Goal: Task Accomplishment & Management: Manage account settings

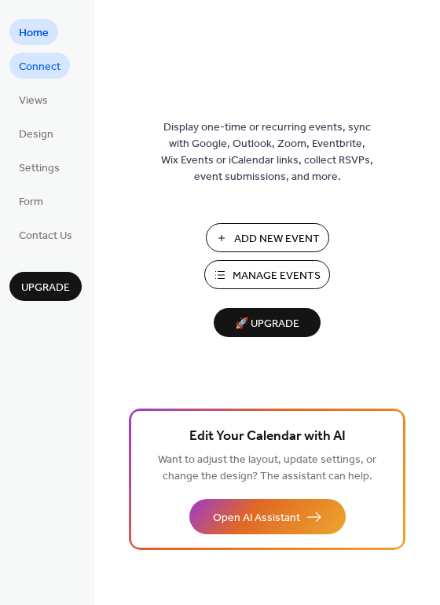
click at [45, 66] on span "Connect" at bounding box center [40, 67] width 42 height 16
click at [258, 233] on span "Add New Event" at bounding box center [277, 239] width 86 height 16
click at [34, 99] on span "Views" at bounding box center [33, 101] width 29 height 16
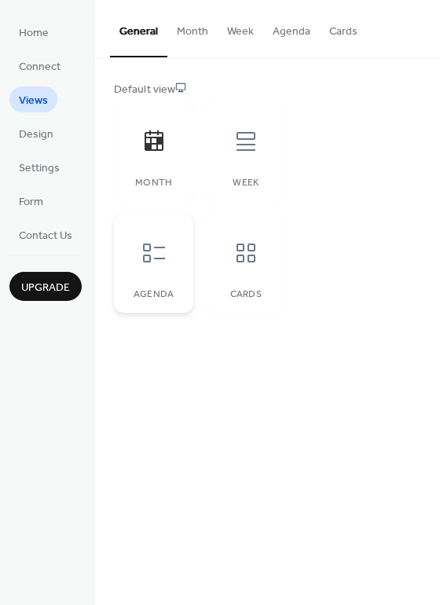
click at [161, 262] on icon at bounding box center [153, 252] width 25 height 25
click at [38, 132] on span "Design" at bounding box center [36, 134] width 35 height 16
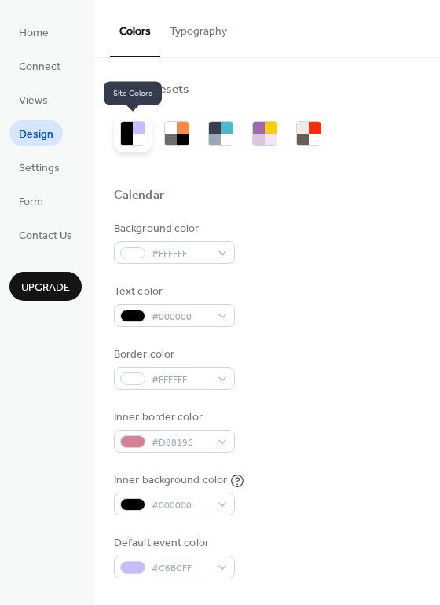
click at [135, 136] on div at bounding box center [139, 140] width 12 height 12
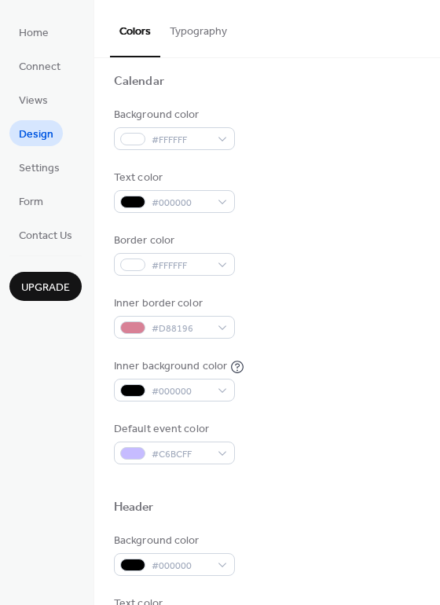
scroll to position [119, 0]
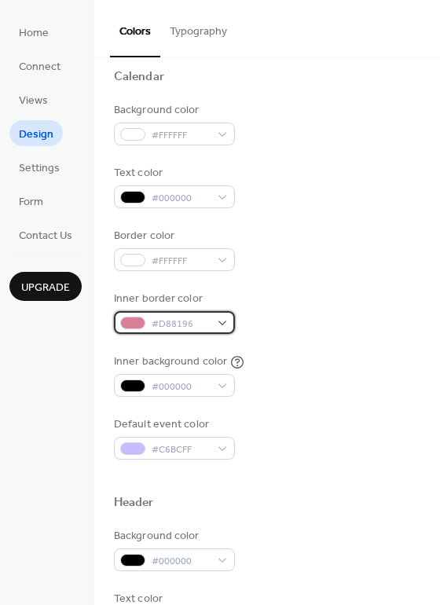
click at [218, 320] on div "#D88196" at bounding box center [174, 322] width 121 height 23
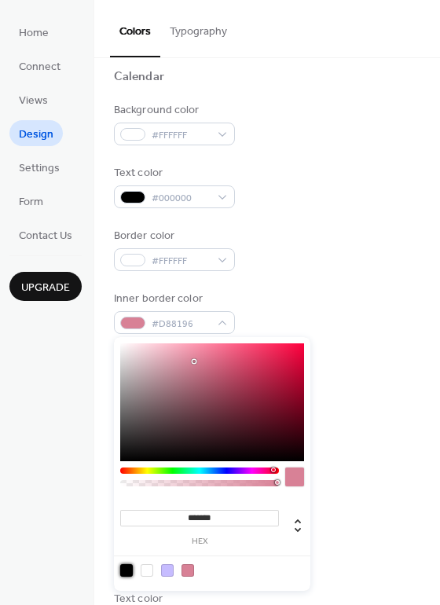
click at [131, 569] on div at bounding box center [126, 570] width 13 height 13
click at [145, 571] on div at bounding box center [147, 570] width 13 height 13
type input "*******"
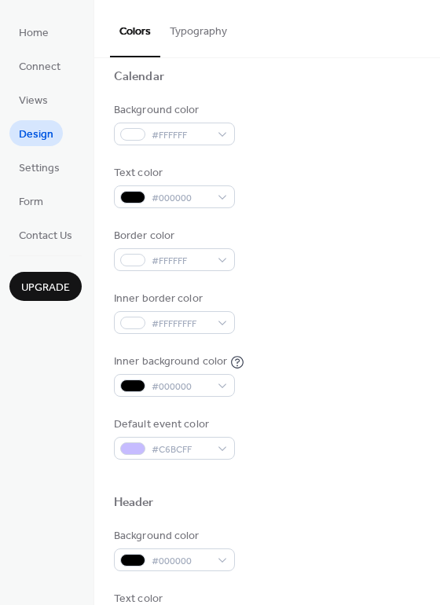
click at [340, 259] on div "Border color #FFFFFF" at bounding box center [267, 249] width 306 height 43
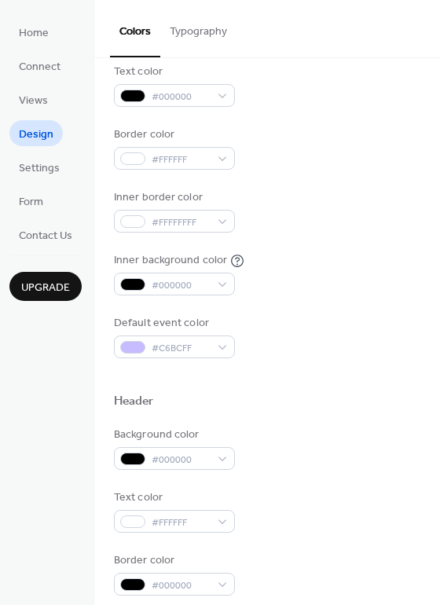
scroll to position [228, 0]
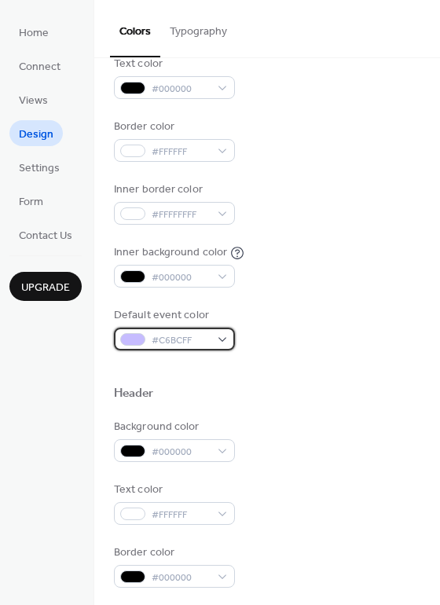
click at [181, 338] on span "#C6BCFF" at bounding box center [181, 340] width 58 height 16
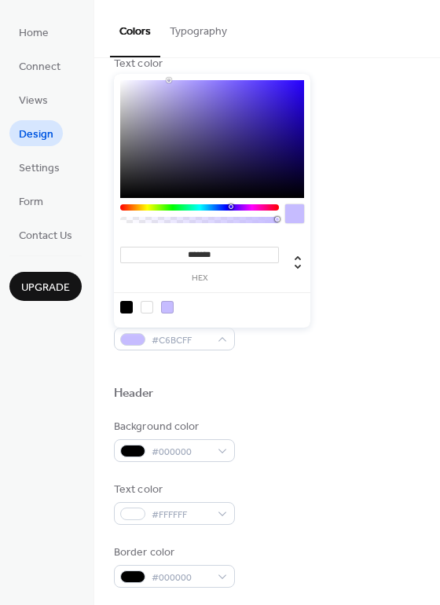
click at [189, 257] on input "*******" at bounding box center [199, 255] width 159 height 16
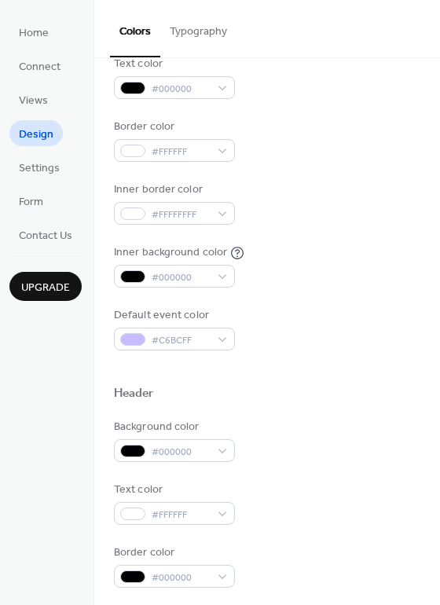
click at [342, 292] on div "Background color #FFFFFF Text color #000000 Border color #FFFFFF Inner border c…" at bounding box center [267, 171] width 306 height 357
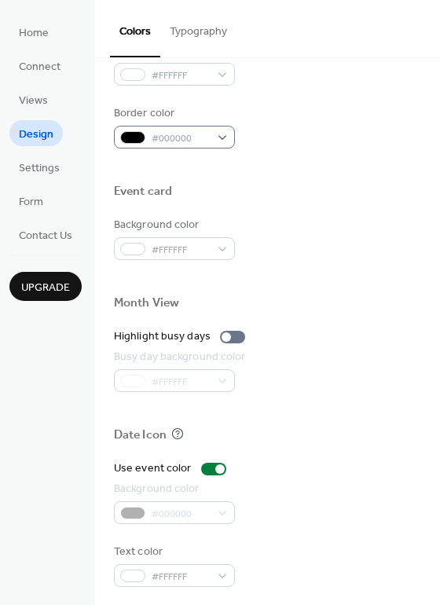
scroll to position [672, 0]
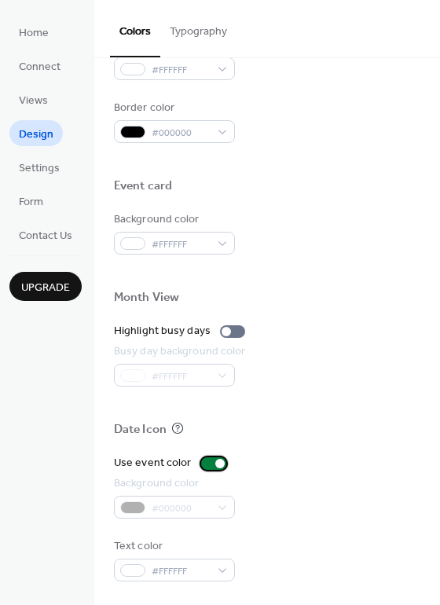
click at [210, 463] on div at bounding box center [213, 463] width 25 height 13
click at [210, 465] on div at bounding box center [213, 463] width 25 height 13
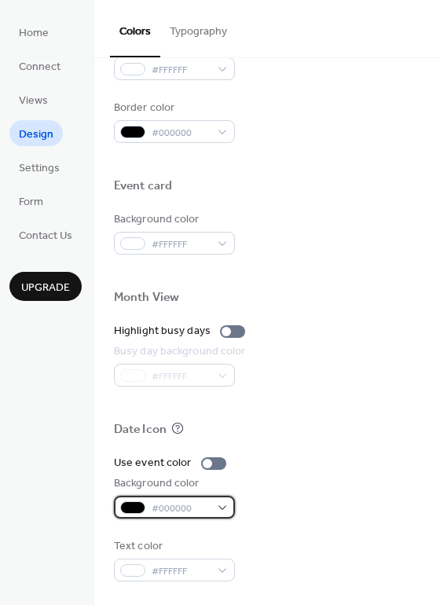
click at [202, 506] on span "#000000" at bounding box center [181, 508] width 58 height 16
click at [279, 508] on div "Background color #000000" at bounding box center [267, 496] width 306 height 43
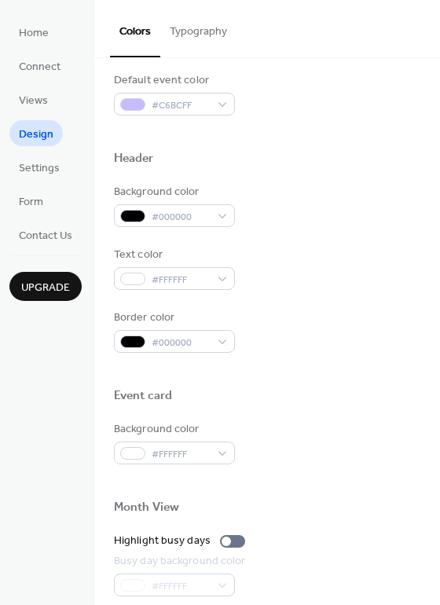
scroll to position [445, 0]
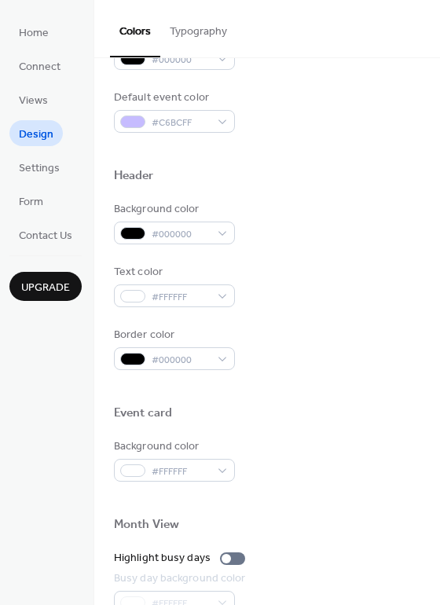
click at [188, 42] on button "Typography" at bounding box center [198, 28] width 76 height 56
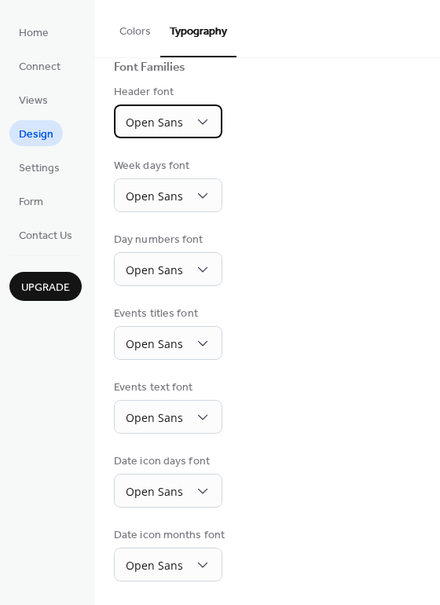
click at [188, 119] on div "Open Sans" at bounding box center [168, 121] width 108 height 34
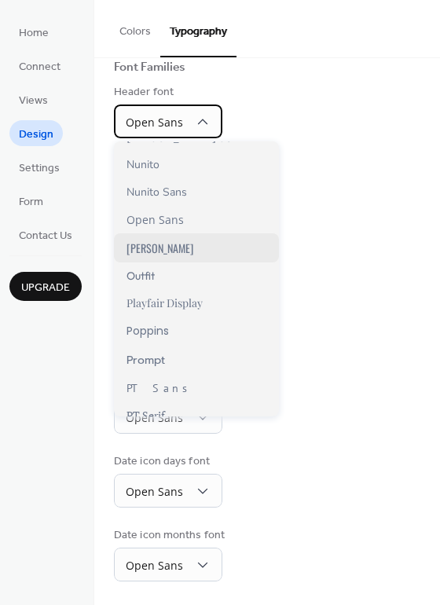
scroll to position [853, 0]
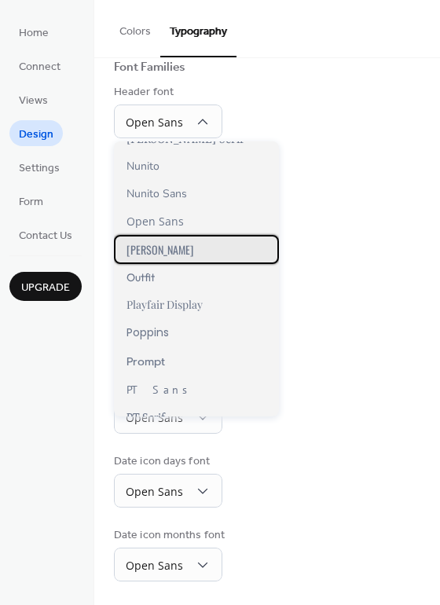
click at [144, 242] on span "[PERSON_NAME]" at bounding box center [159, 249] width 67 height 16
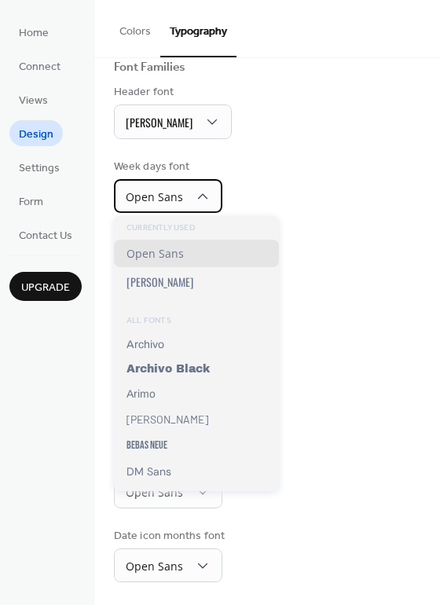
click at [184, 199] on div "Open Sans" at bounding box center [168, 196] width 108 height 34
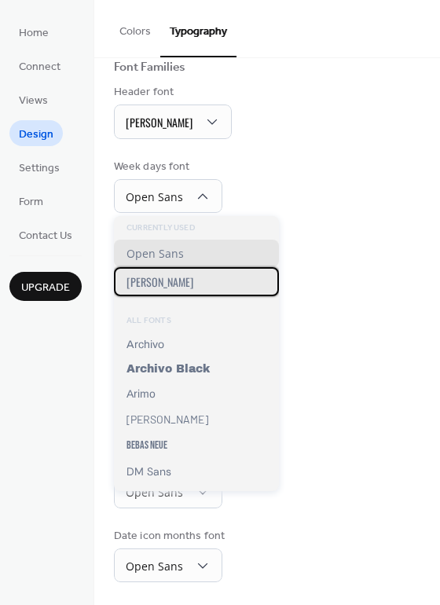
click at [153, 292] on div "[PERSON_NAME]" at bounding box center [196, 281] width 165 height 29
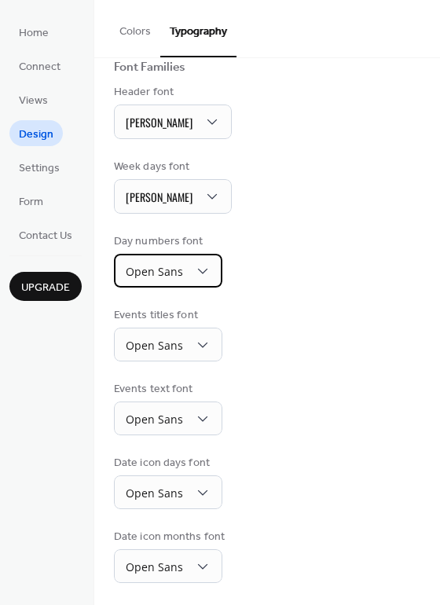
click at [174, 274] on span "Open Sans" at bounding box center [154, 271] width 57 height 15
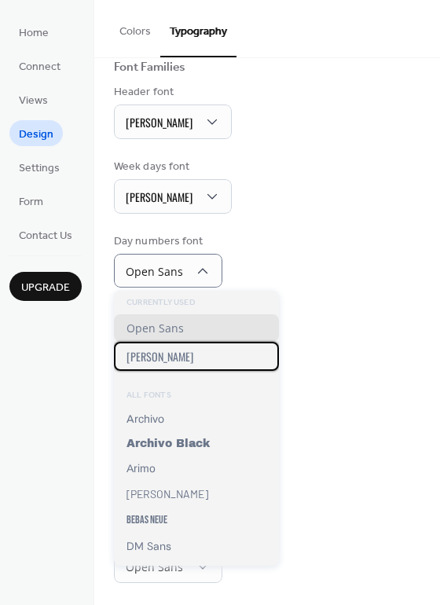
click at [152, 362] on span "[PERSON_NAME]" at bounding box center [159, 356] width 67 height 16
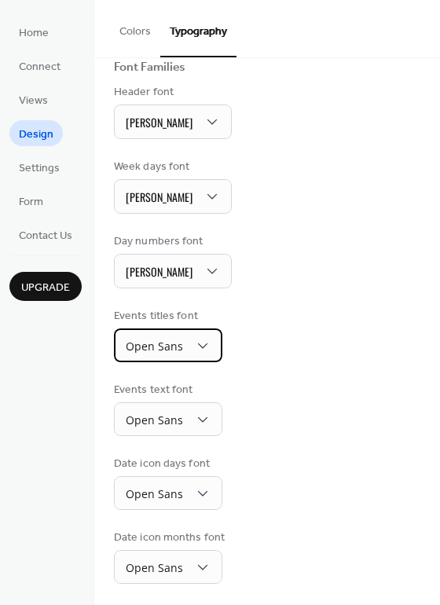
click at [179, 350] on span "Open Sans" at bounding box center [154, 345] width 57 height 15
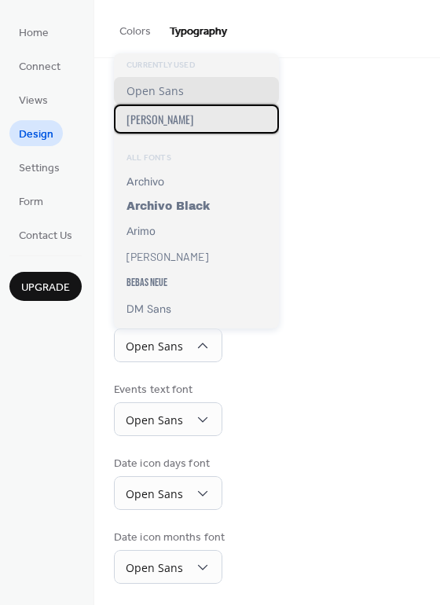
click at [156, 112] on div "[PERSON_NAME]" at bounding box center [196, 118] width 165 height 29
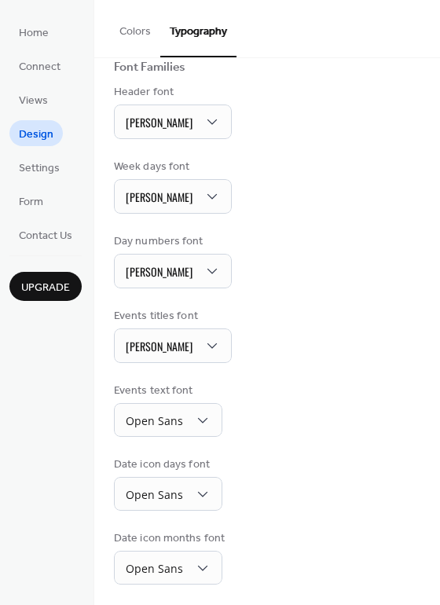
scroll to position [118, 0]
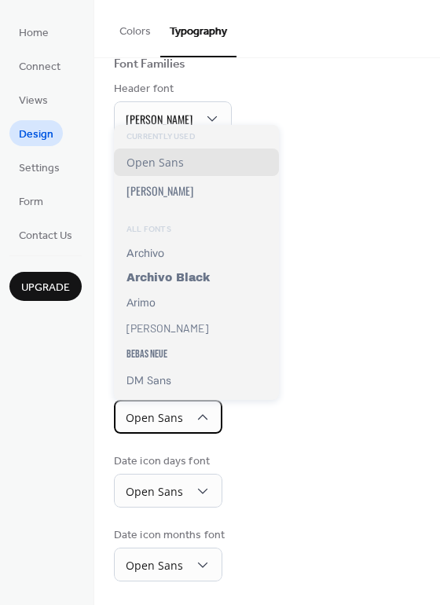
click at [180, 414] on span "Open Sans" at bounding box center [154, 417] width 57 height 15
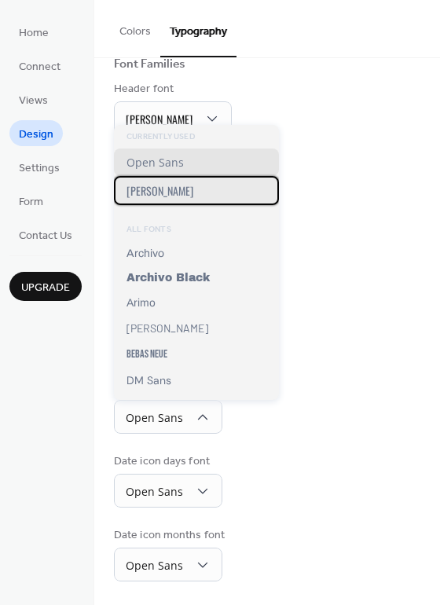
click at [142, 187] on span "[PERSON_NAME]" at bounding box center [159, 190] width 67 height 16
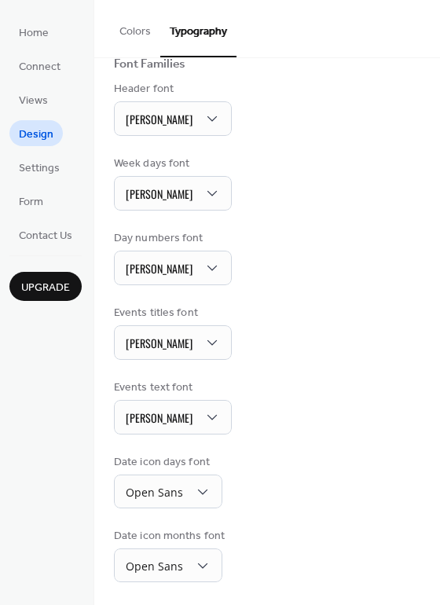
scroll to position [119, 0]
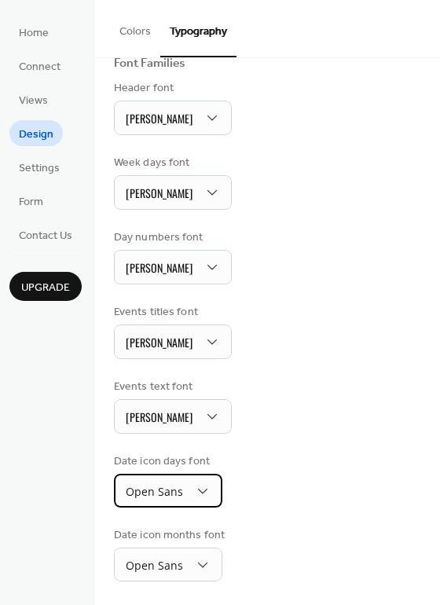
click at [175, 496] on span "Open Sans" at bounding box center [154, 491] width 57 height 15
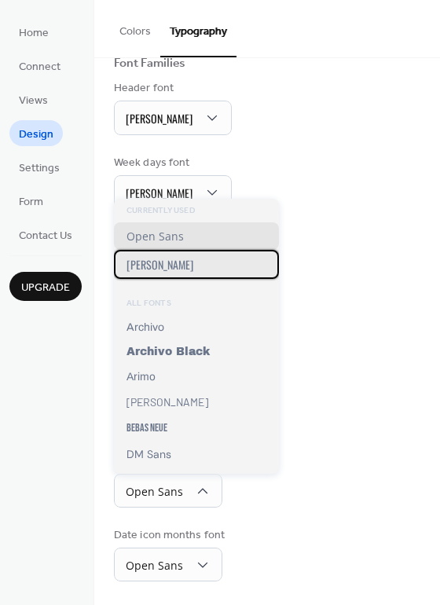
click at [152, 270] on span "[PERSON_NAME]" at bounding box center [159, 264] width 67 height 16
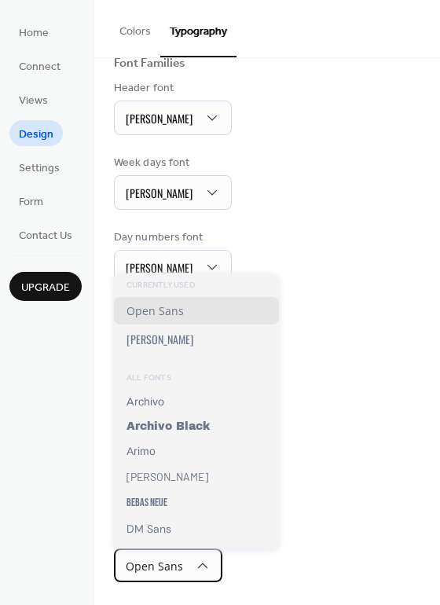
click at [168, 569] on span "Open Sans" at bounding box center [154, 565] width 57 height 15
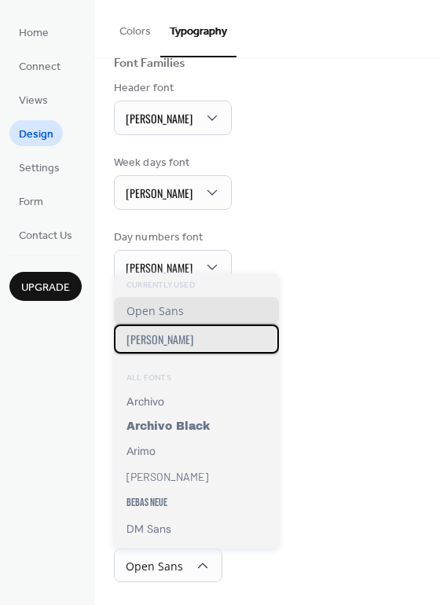
click at [144, 344] on span "[PERSON_NAME]" at bounding box center [159, 339] width 67 height 16
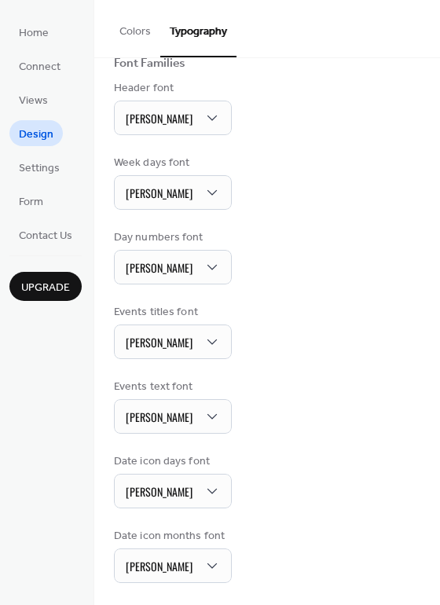
click at [256, 333] on div "Events titles font Oswald" at bounding box center [267, 331] width 306 height 55
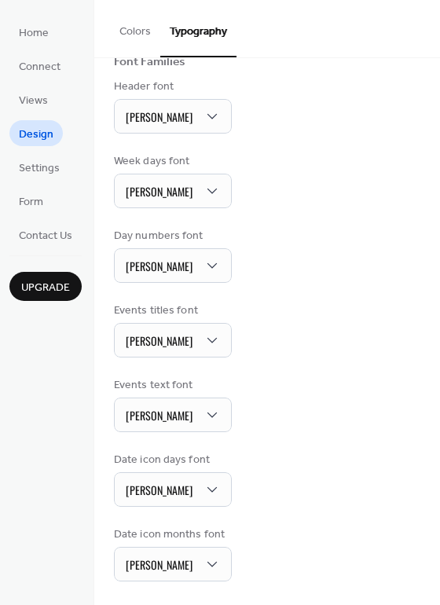
click at [132, 34] on button "Colors" at bounding box center [135, 28] width 50 height 56
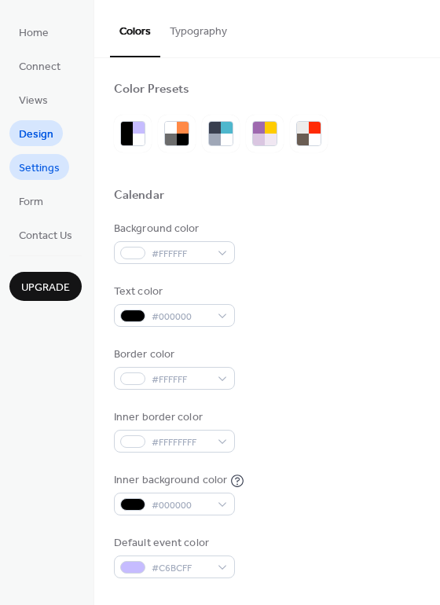
click at [35, 173] on span "Settings" at bounding box center [39, 168] width 41 height 16
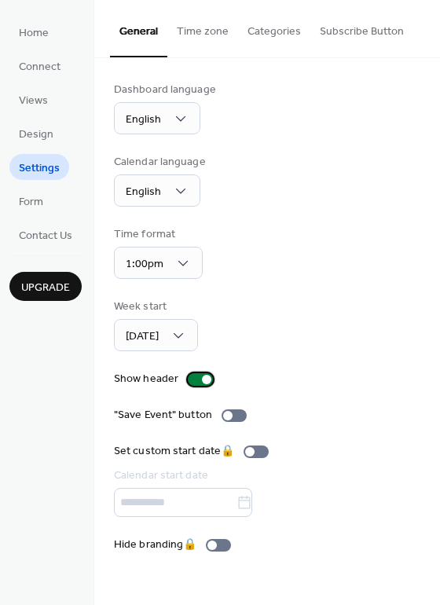
click at [195, 377] on div at bounding box center [200, 379] width 25 height 13
click at [199, 376] on div at bounding box center [200, 379] width 25 height 13
click at [233, 415] on div at bounding box center [233, 415] width 25 height 13
click at [199, 27] on button "Time zone" at bounding box center [202, 28] width 71 height 56
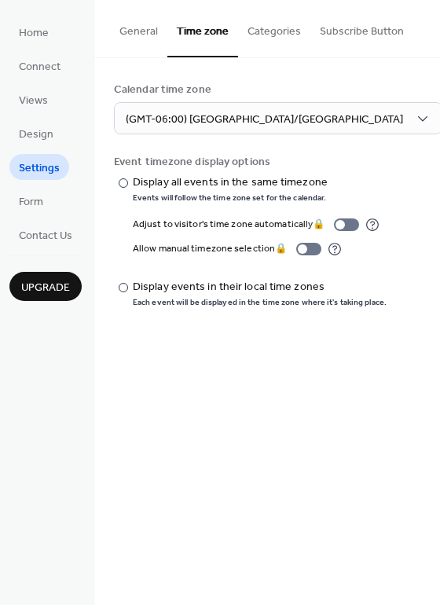
click at [264, 28] on button "Categories" at bounding box center [274, 28] width 72 height 56
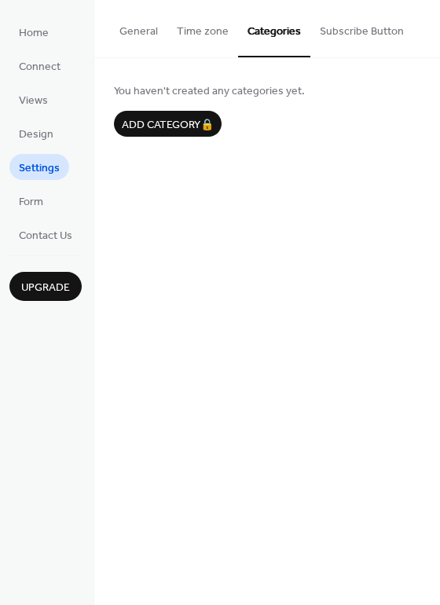
click at [334, 28] on button "Subscribe Button" at bounding box center [361, 28] width 103 height 56
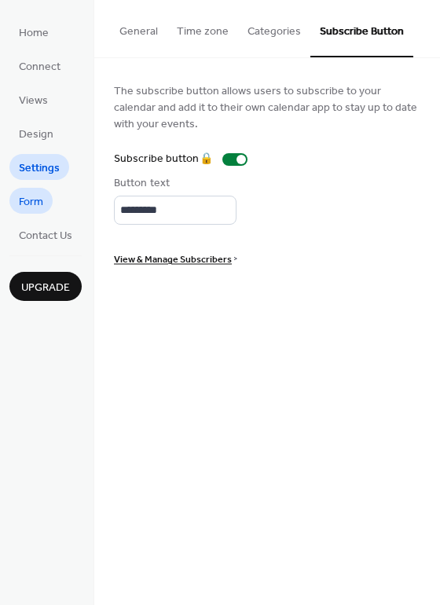
click at [45, 206] on link "Form" at bounding box center [30, 201] width 43 height 26
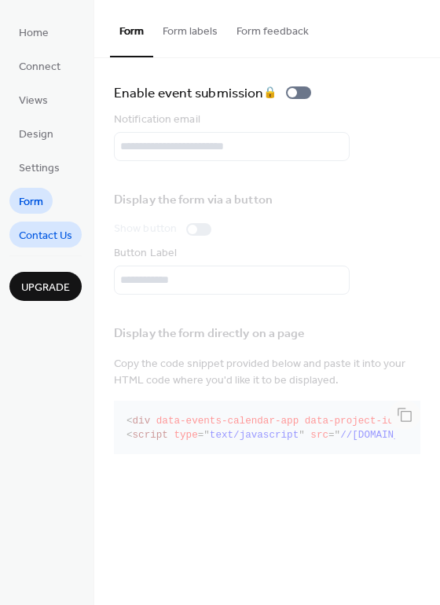
click at [48, 234] on span "Contact Us" at bounding box center [45, 236] width 53 height 16
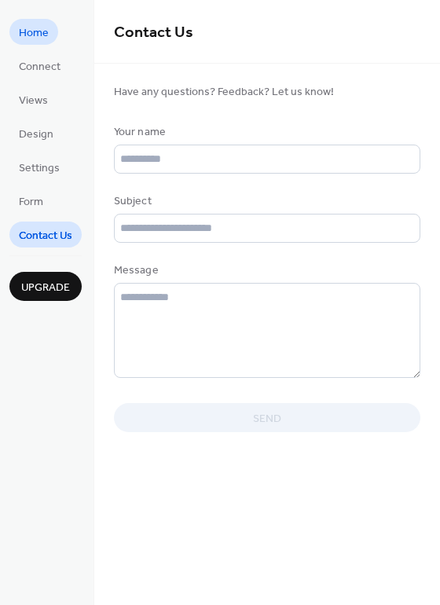
click at [30, 33] on span "Home" at bounding box center [34, 33] width 30 height 16
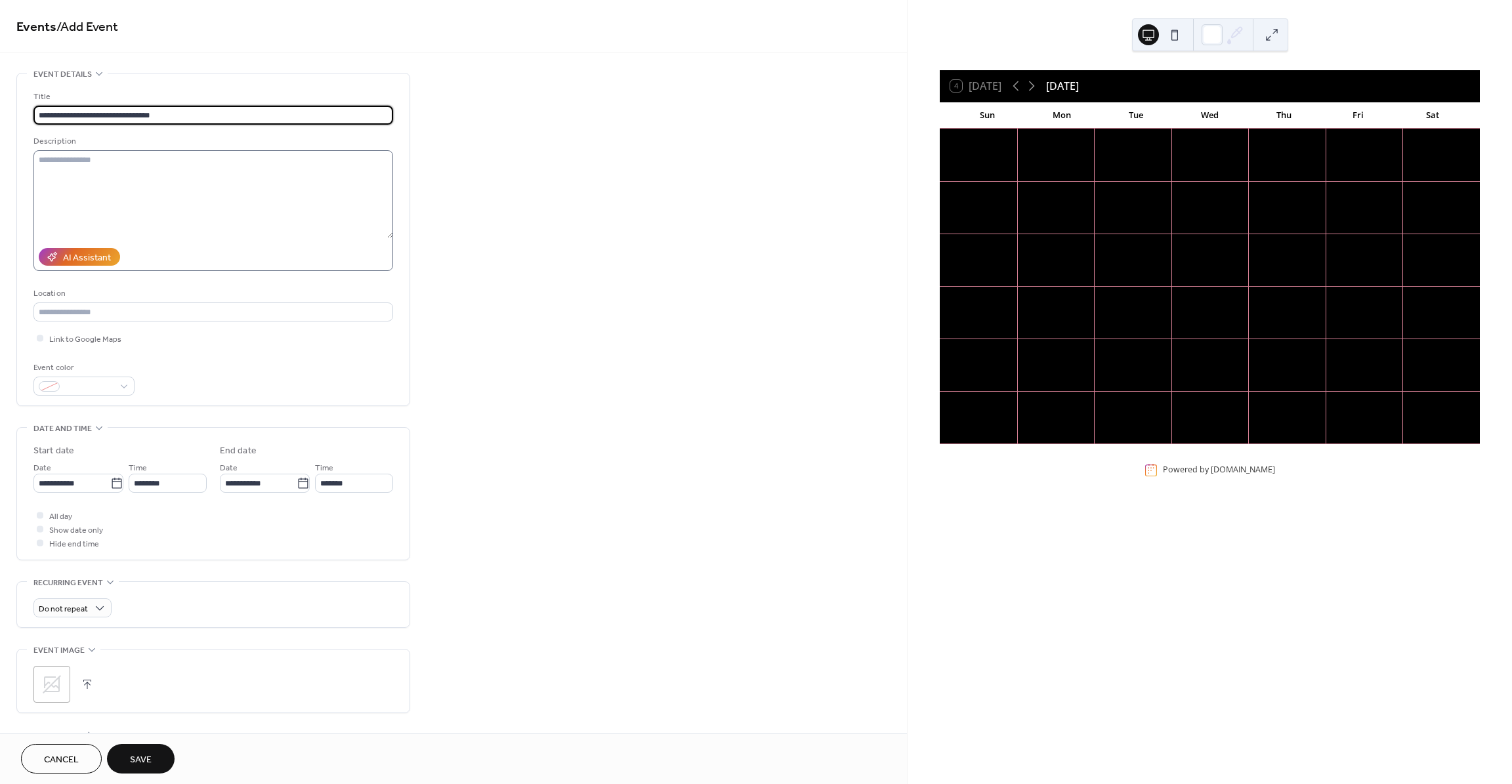
type input "**********"
click at [132, 163] on textarea at bounding box center [213, 194] width 359 height 88
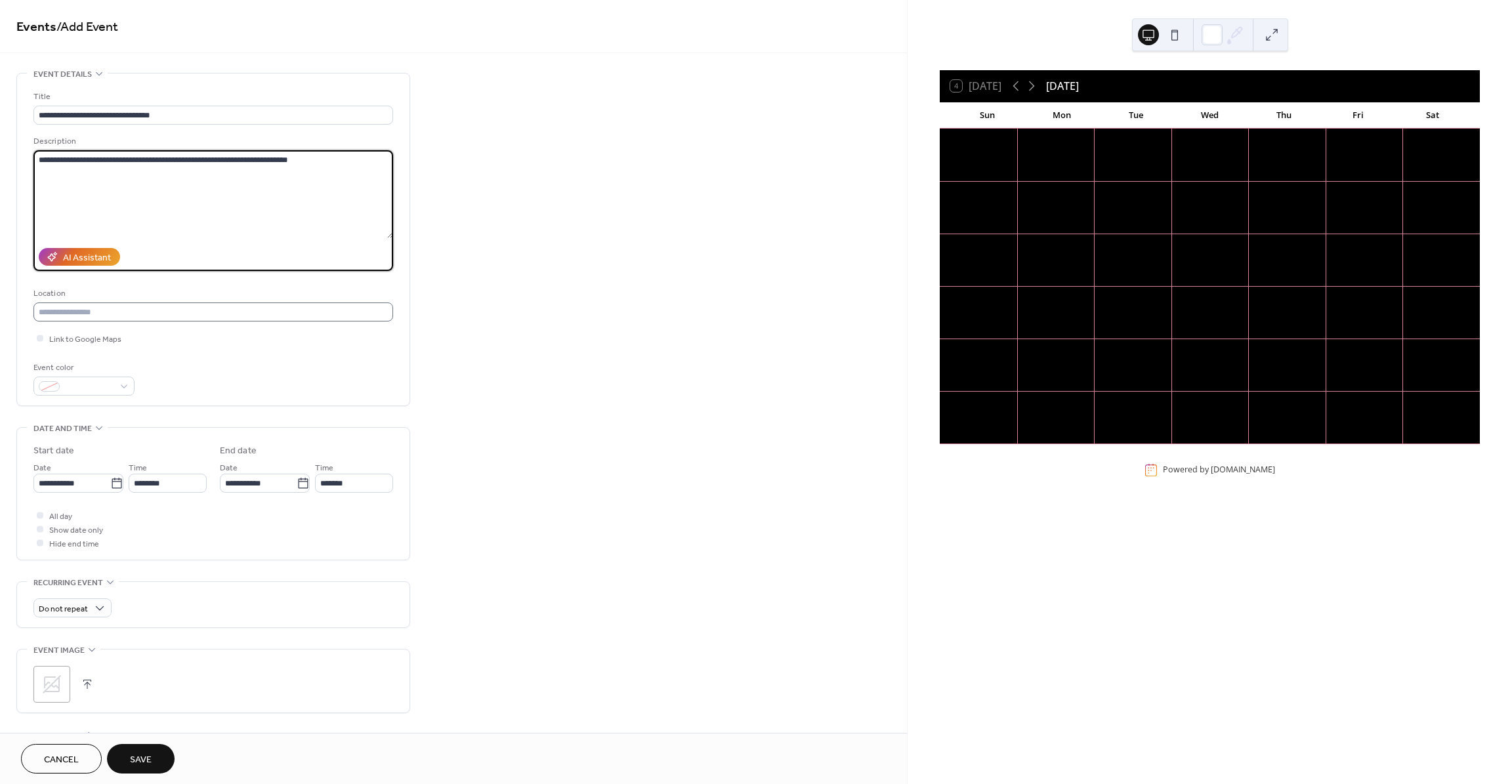
type textarea "**********"
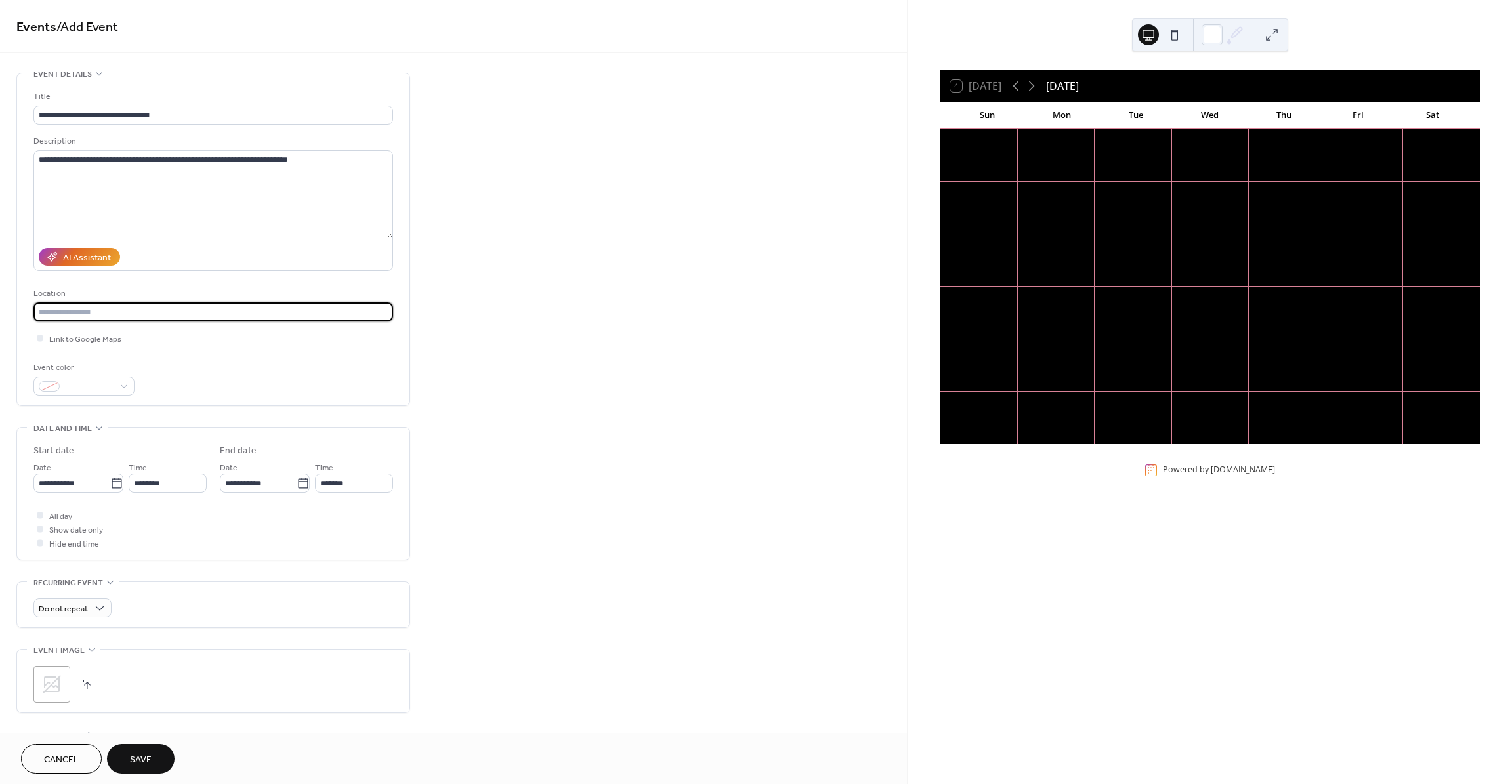
click at [120, 309] on input "text" at bounding box center [213, 312] width 359 height 19
click at [94, 313] on input "text" at bounding box center [213, 312] width 359 height 19
type input "**********"
paste input "**********"
type input "**********"
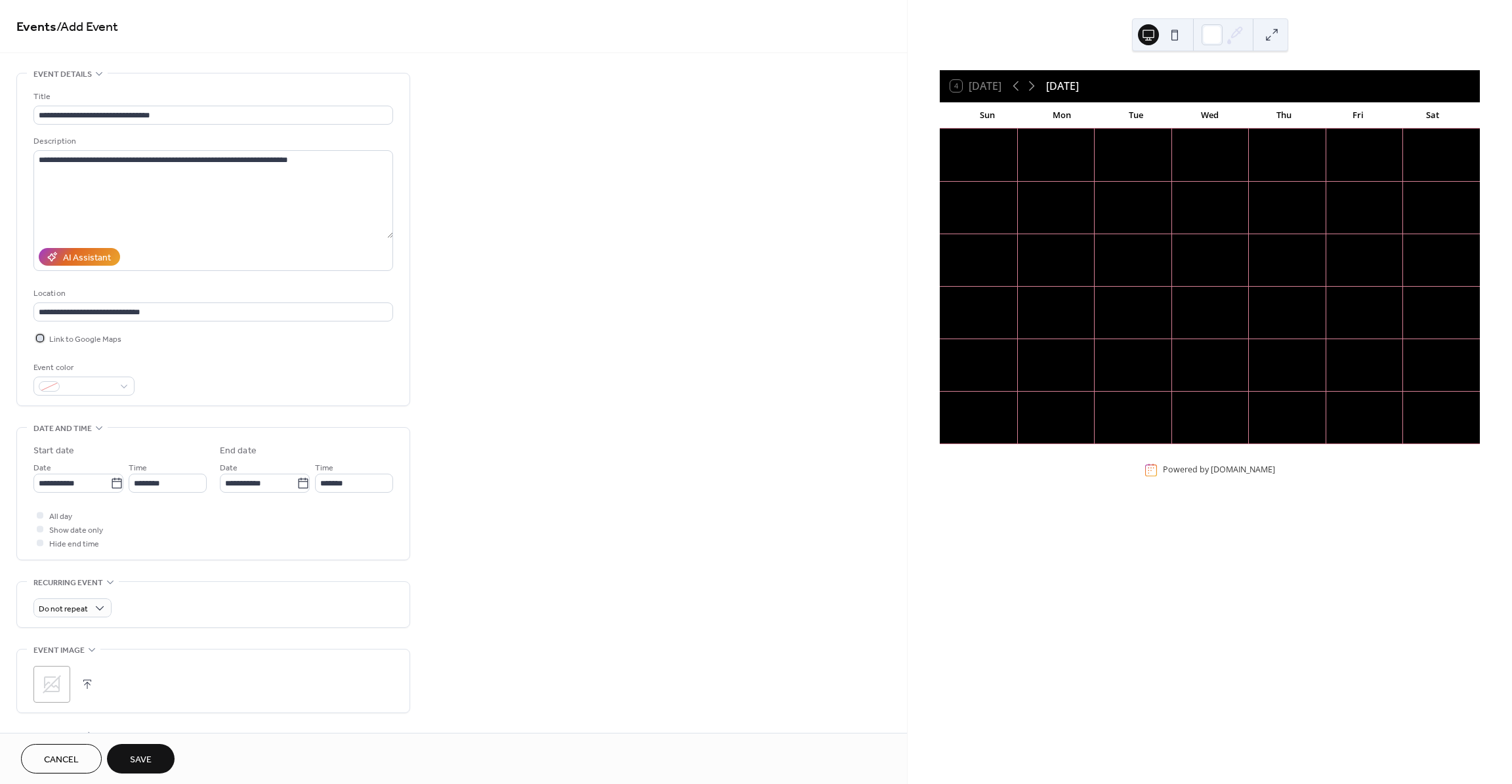
click at [89, 338] on span "Link to Google Maps" at bounding box center [85, 339] width 72 height 13
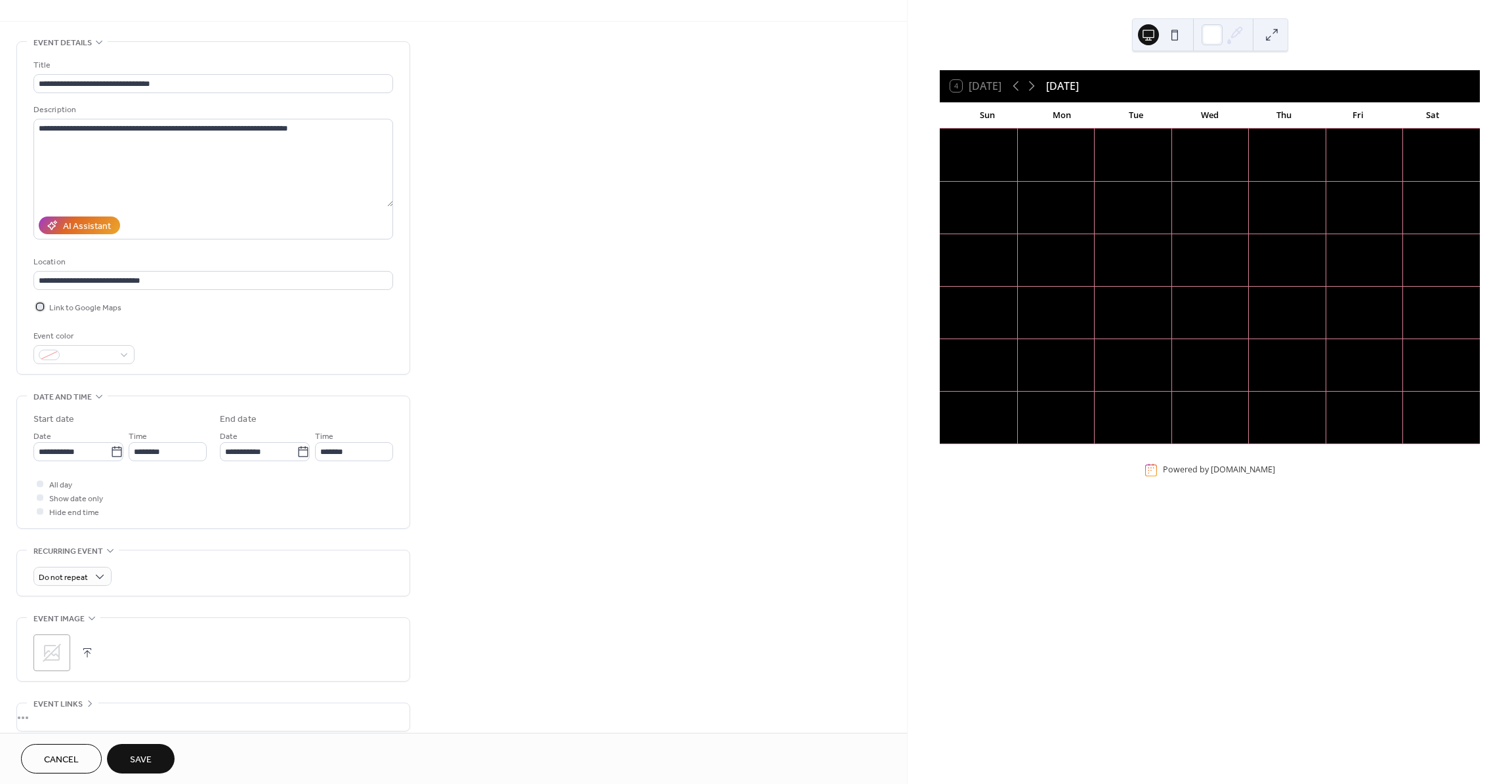
scroll to position [35, 0]
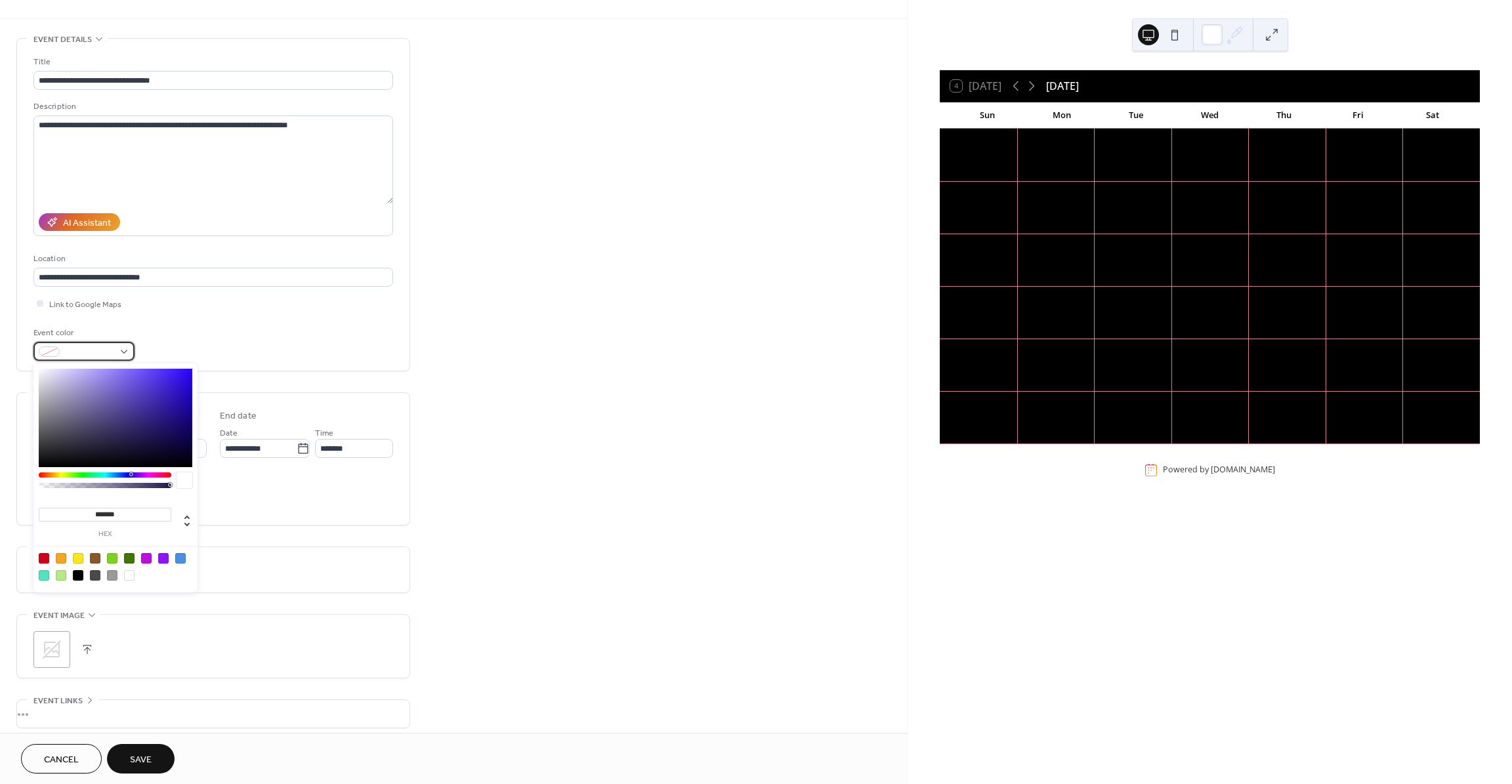
click at [123, 354] on div at bounding box center [84, 351] width 101 height 19
click at [46, 559] on div at bounding box center [43, 558] width 11 height 11
type input "*******"
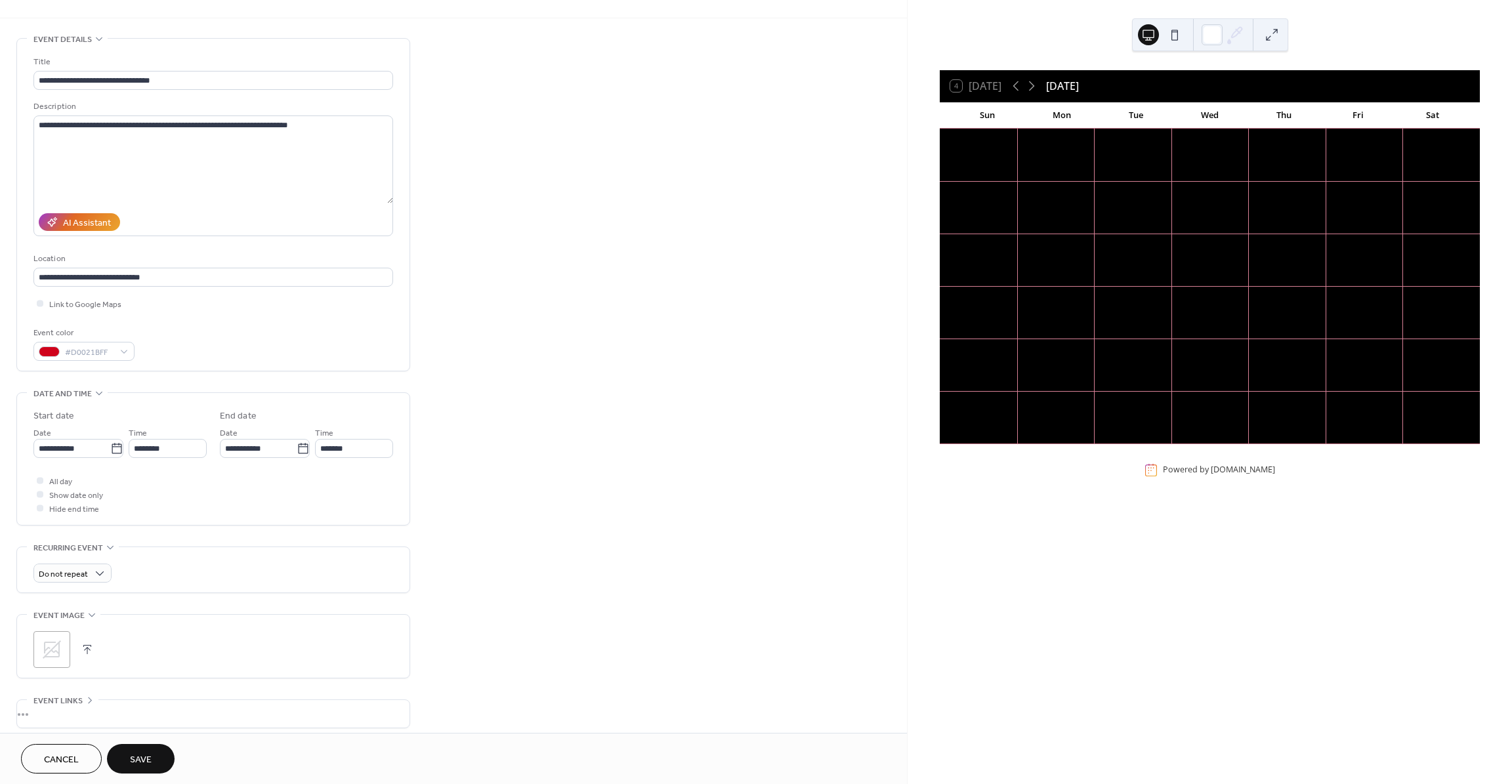
click at [313, 336] on div "Event color #D0021BFF" at bounding box center [213, 344] width 359 height 35
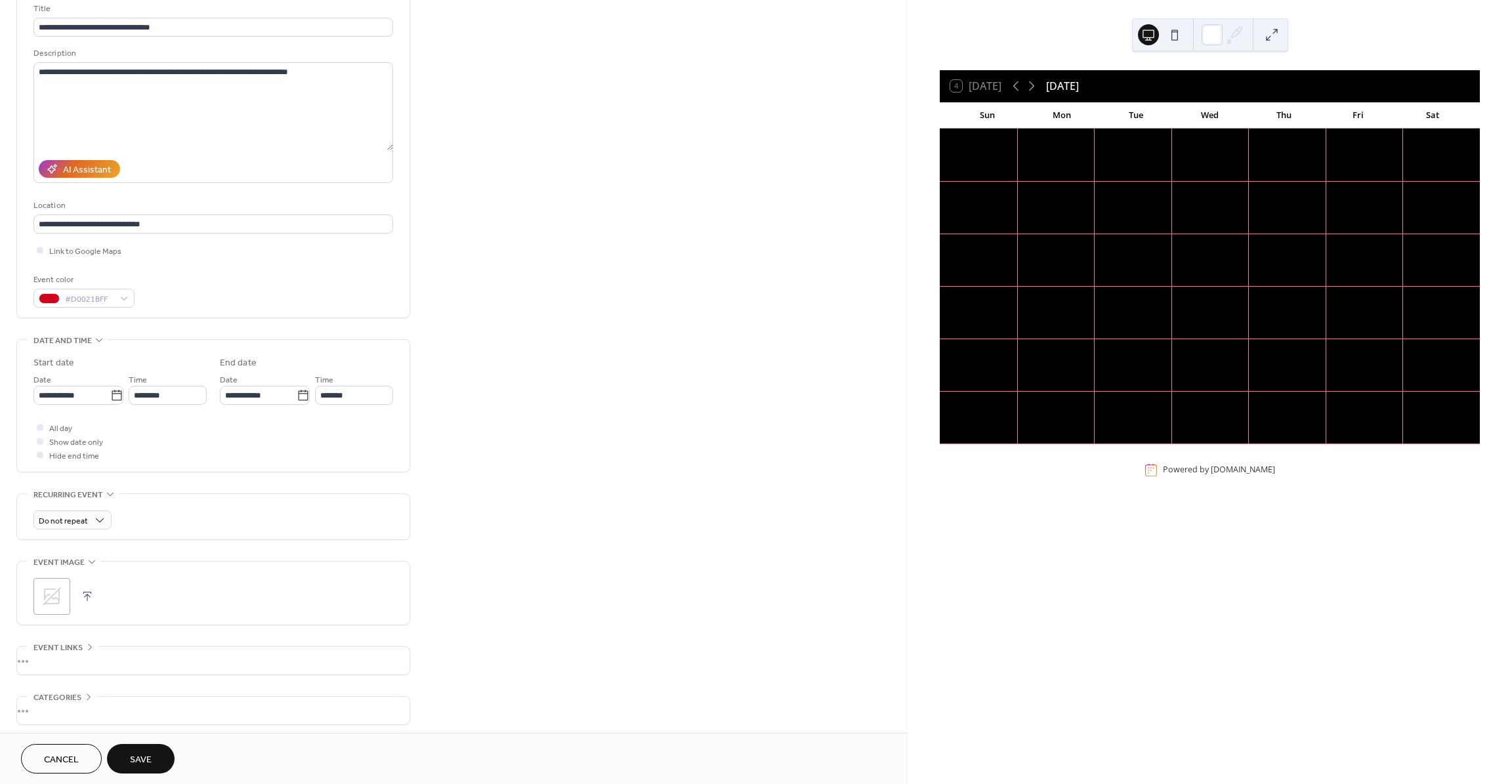
scroll to position [93, 0]
click at [120, 389] on label "**********" at bounding box center [79, 390] width 90 height 19
click at [110, 389] on input "**********" at bounding box center [72, 390] width 77 height 19
click at [159, 465] on td "5" at bounding box center [160, 467] width 21 height 19
type input "**********"
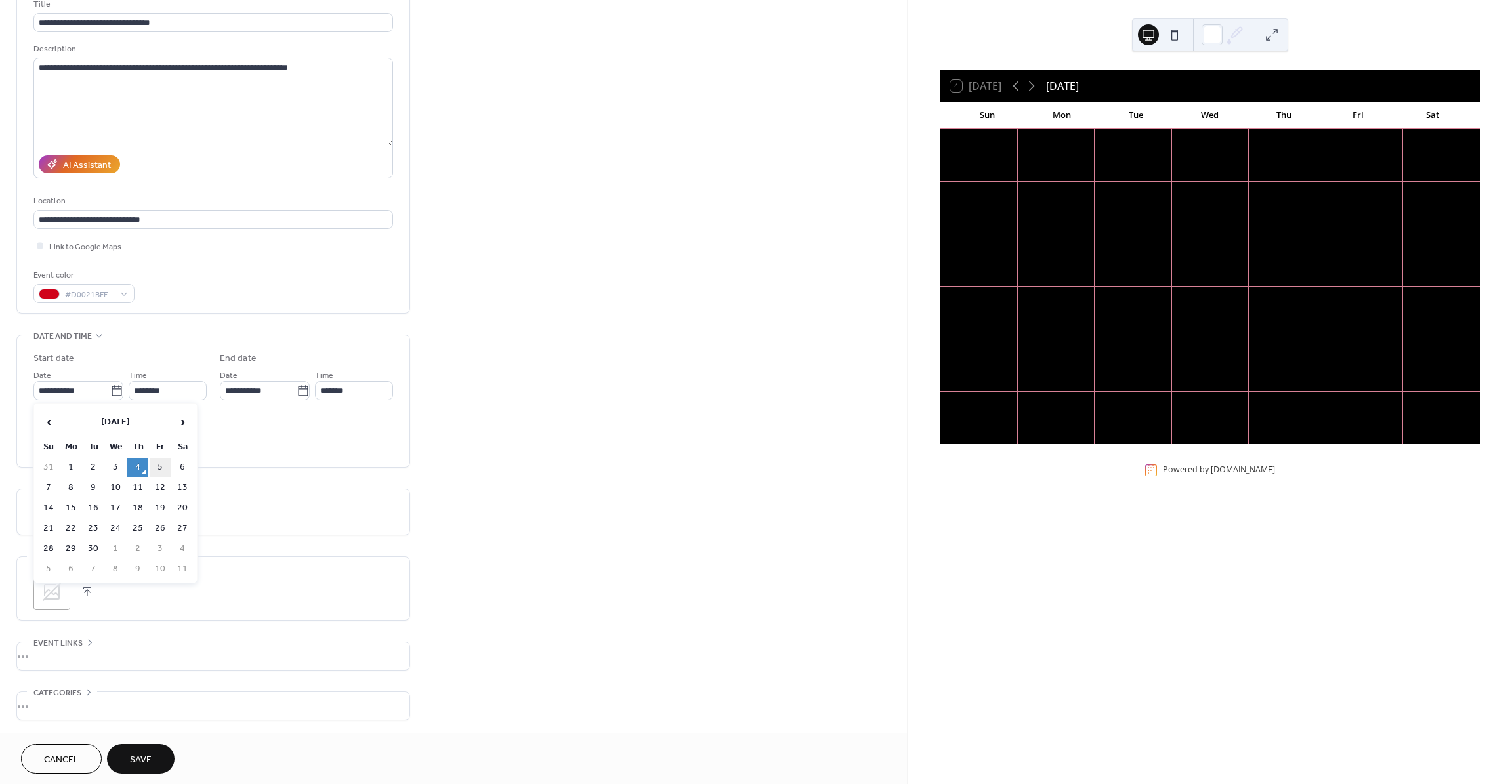
type input "**********"
click at [114, 389] on icon at bounding box center [117, 391] width 13 height 13
click at [110, 389] on input "**********" at bounding box center [72, 390] width 77 height 19
click at [163, 486] on td "12" at bounding box center [160, 487] width 21 height 19
type input "**********"
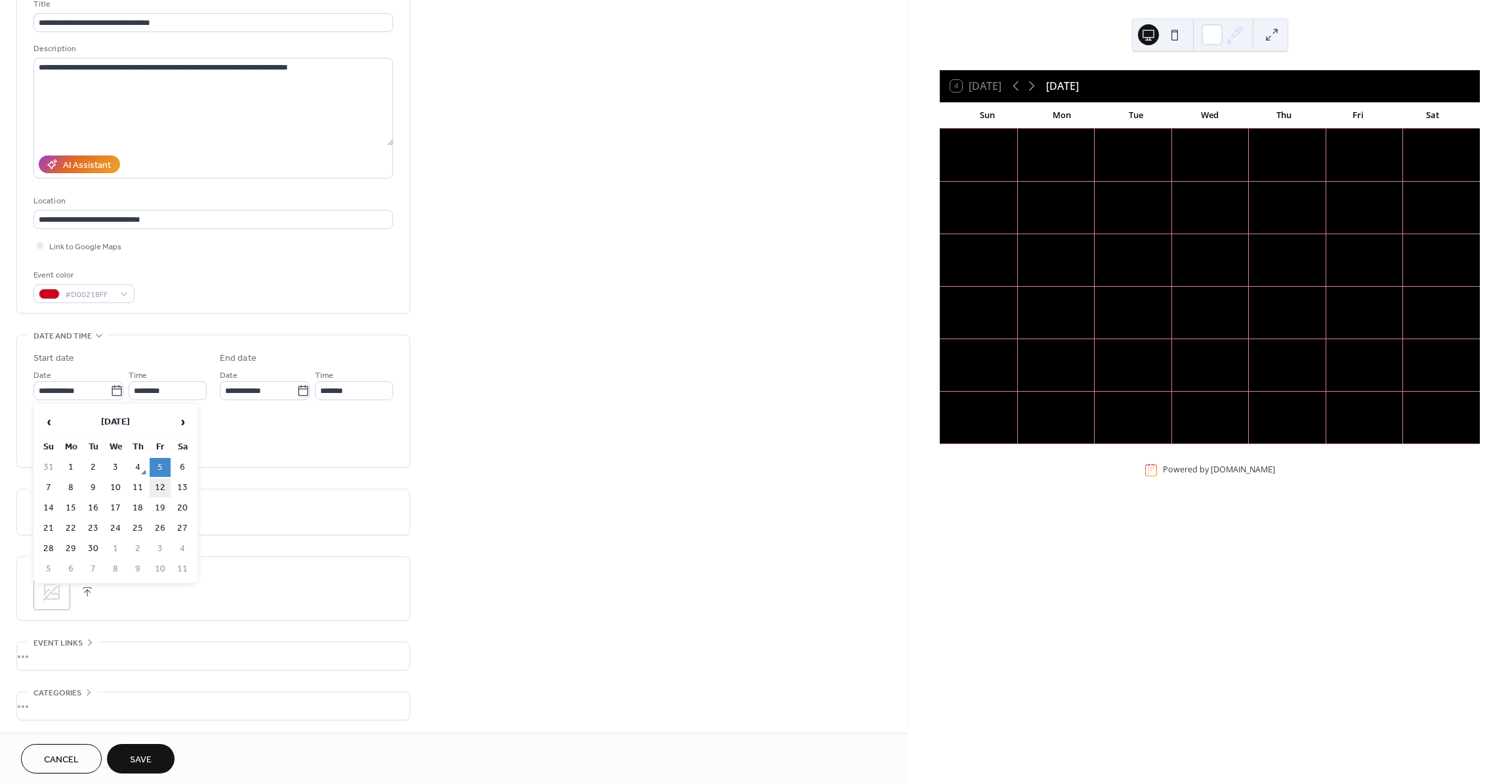
type input "**********"
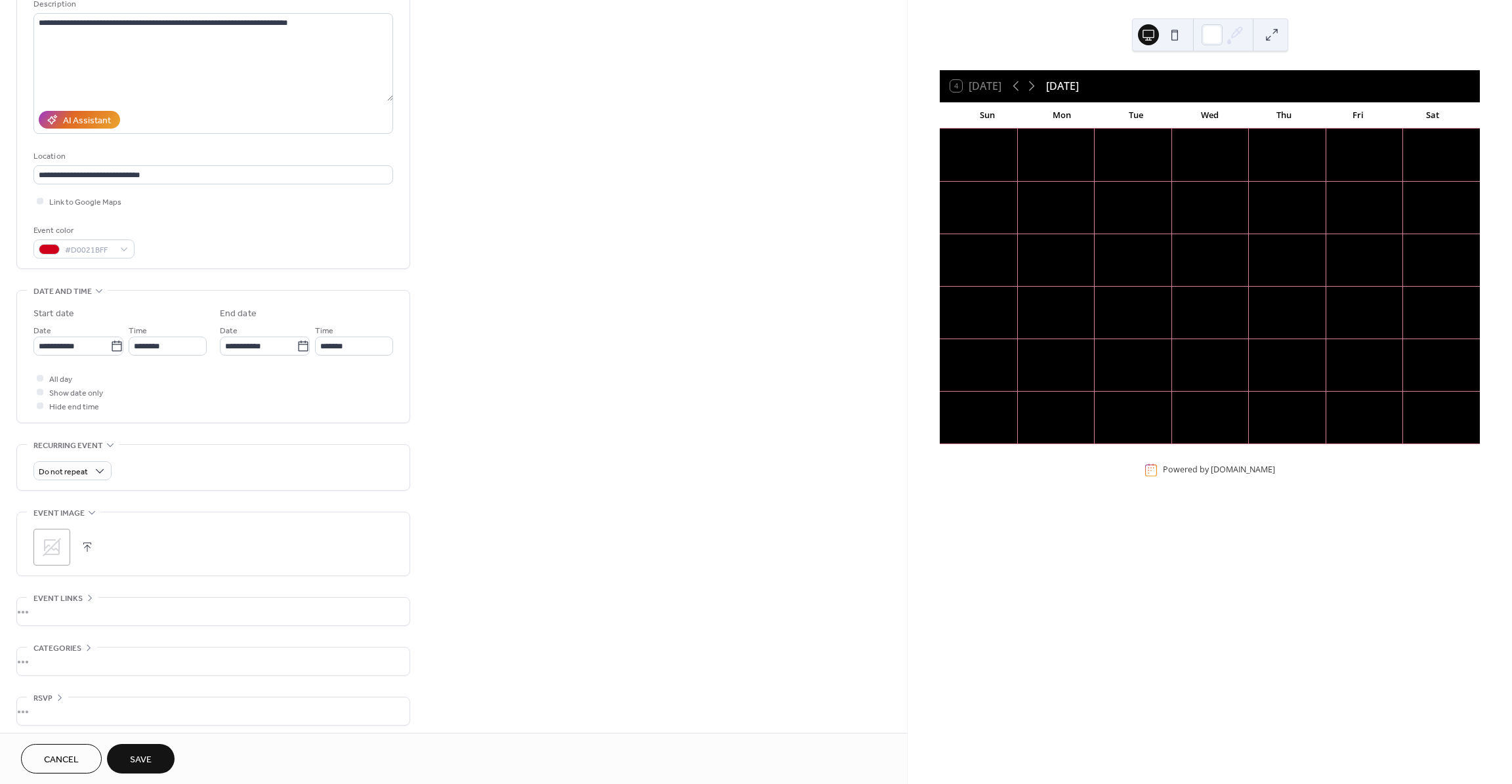
scroll to position [143, 0]
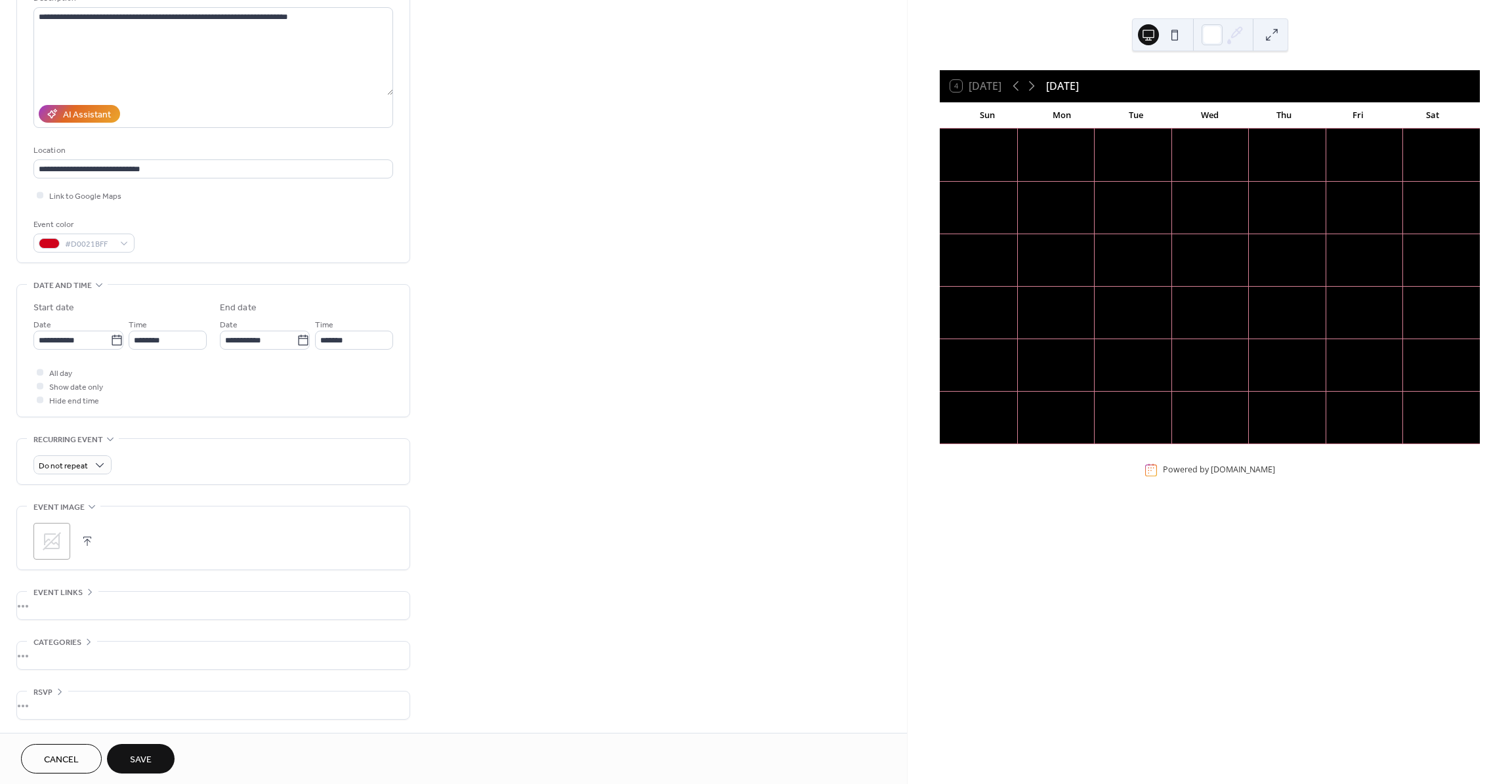
click at [57, 539] on icon at bounding box center [51, 541] width 21 height 21
click at [145, 762] on span "Save" at bounding box center [140, 761] width 22 height 13
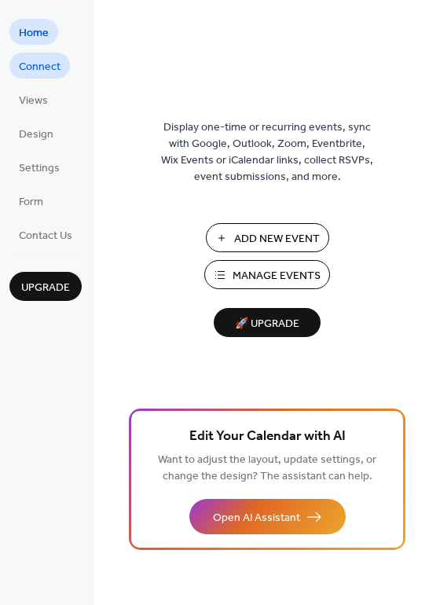
click at [38, 68] on span "Connect" at bounding box center [40, 67] width 42 height 16
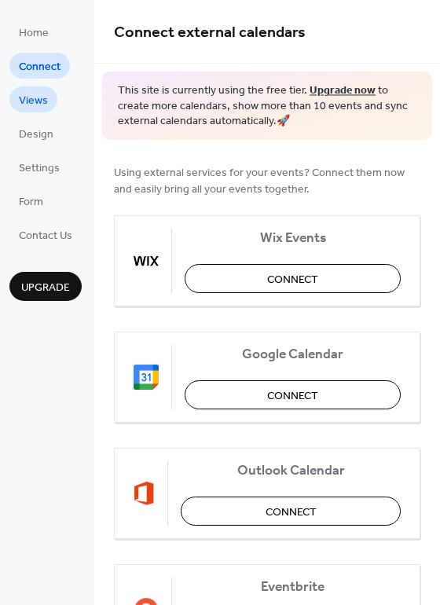
click at [35, 97] on span "Views" at bounding box center [33, 101] width 29 height 16
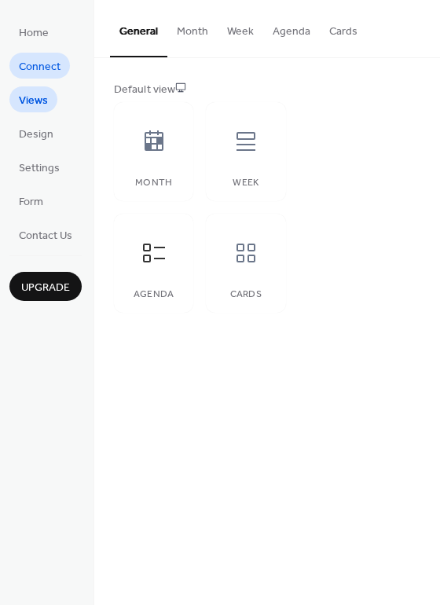
click at [35, 66] on span "Connect" at bounding box center [40, 67] width 42 height 16
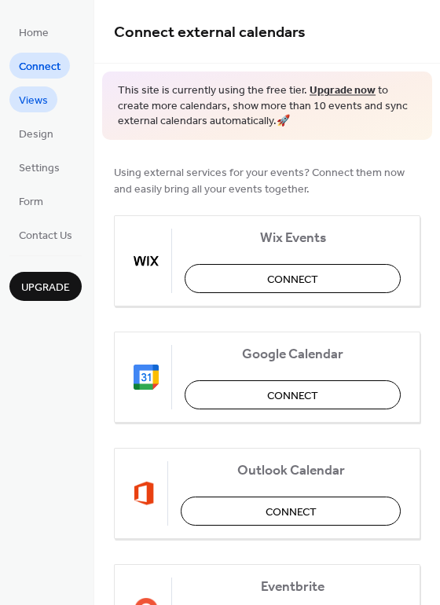
click at [37, 97] on span "Views" at bounding box center [33, 101] width 29 height 16
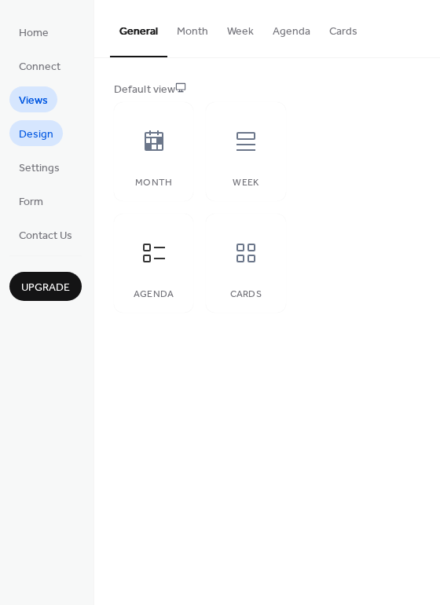
click at [35, 134] on span "Design" at bounding box center [36, 134] width 35 height 16
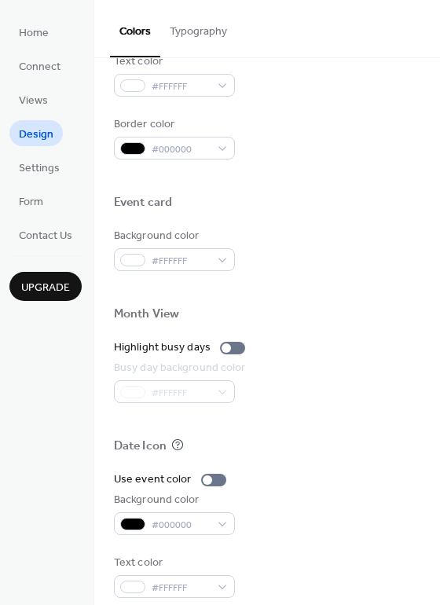
scroll to position [672, 0]
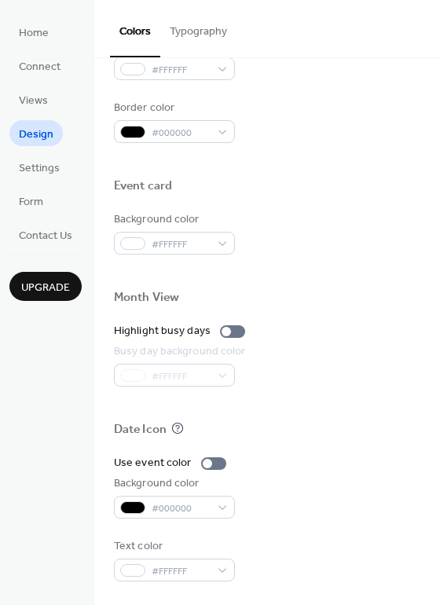
click at [194, 32] on button "Typography" at bounding box center [198, 28] width 76 height 56
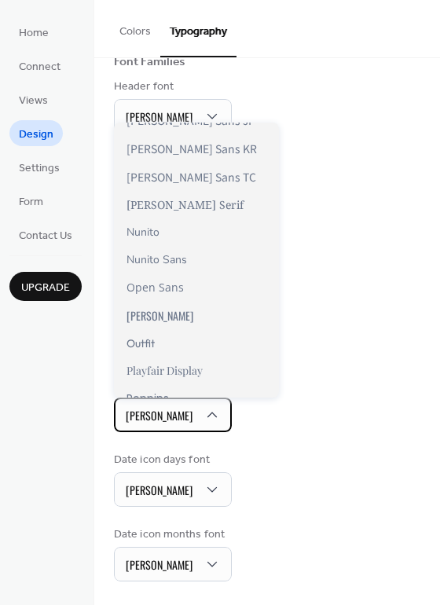
scroll to position [780, 0]
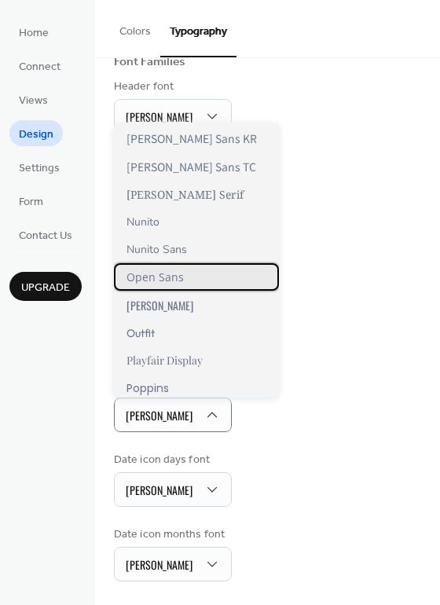
click at [152, 276] on span "Open Sans" at bounding box center [154, 276] width 57 height 15
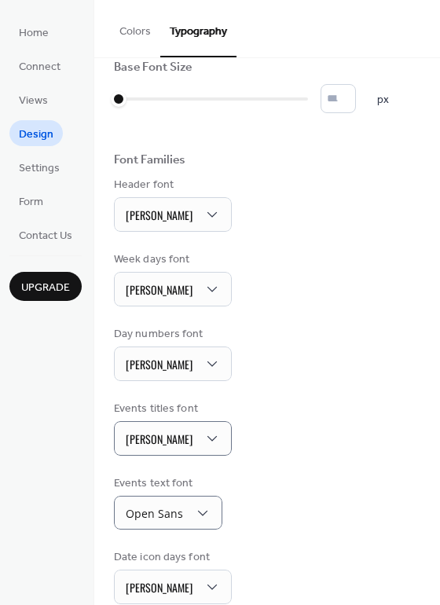
scroll to position [0, 0]
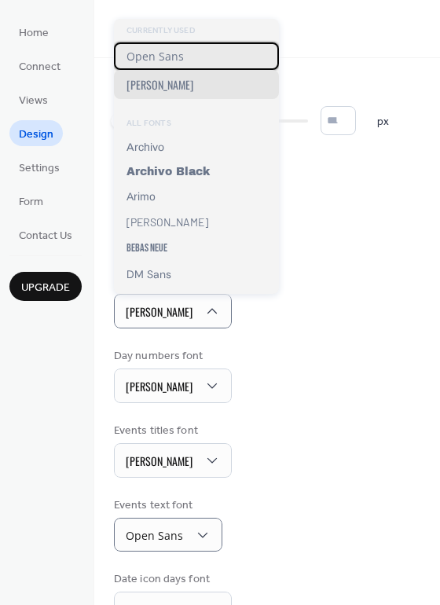
click at [153, 62] on span "Open Sans" at bounding box center [154, 56] width 57 height 15
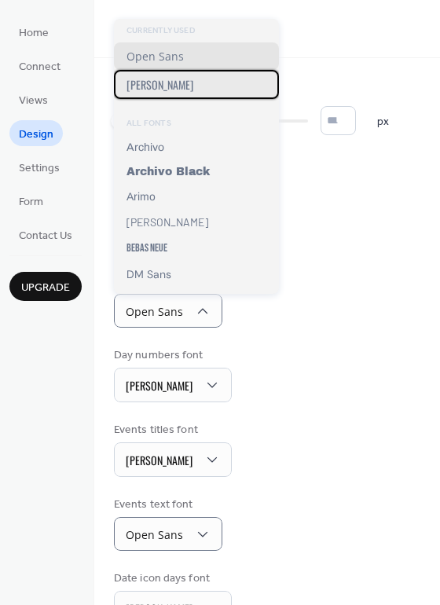
click at [175, 93] on div "Oswald" at bounding box center [196, 84] width 165 height 29
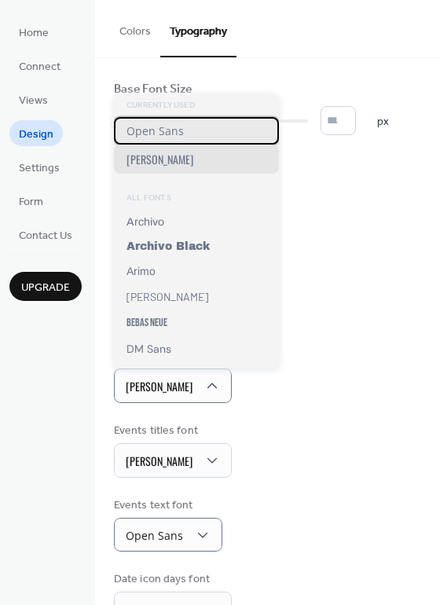
click at [159, 131] on span "Open Sans" at bounding box center [154, 130] width 57 height 15
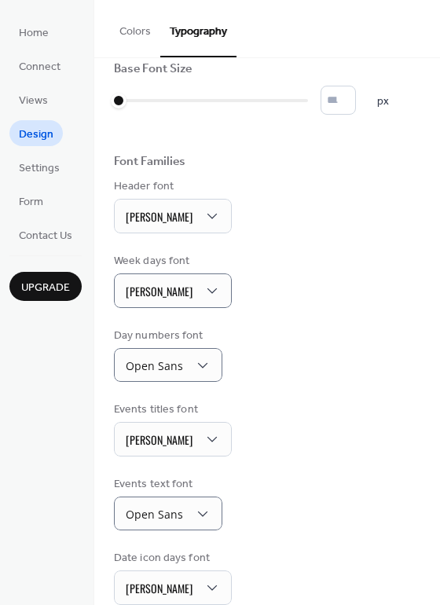
scroll to position [26, 0]
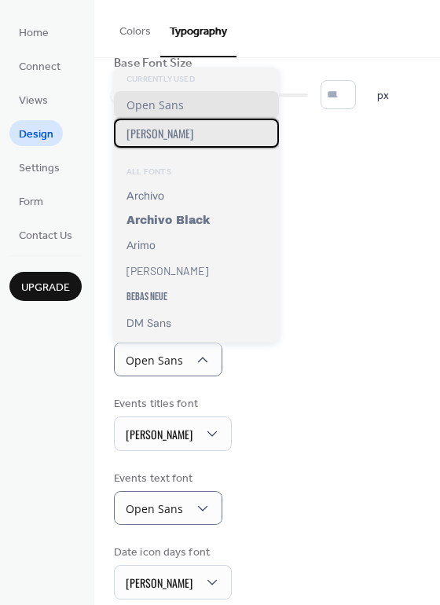
click at [164, 137] on div "Oswald" at bounding box center [196, 133] width 165 height 29
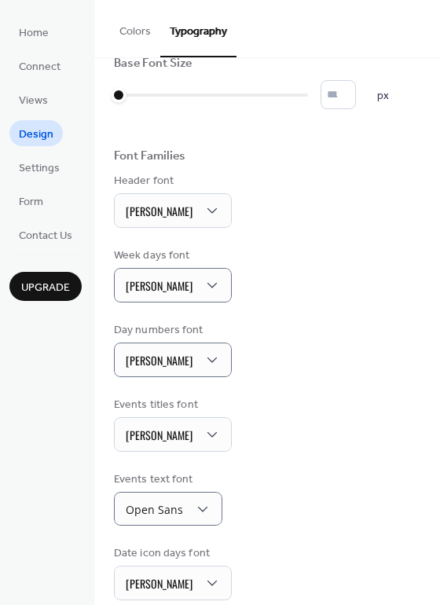
scroll to position [0, 0]
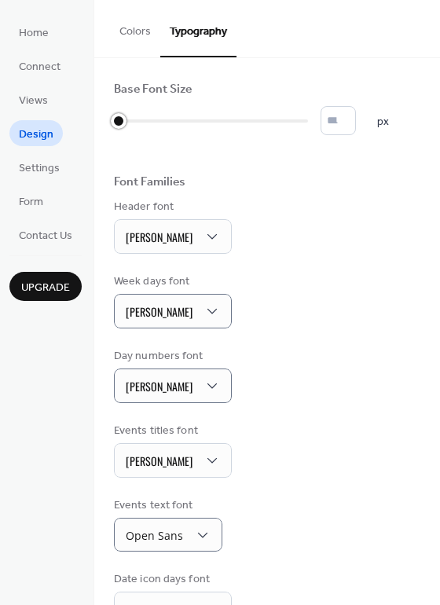
type input "*"
drag, startPoint x: 119, startPoint y: 122, endPoint x: 150, endPoint y: 124, distance: 31.5
click at [150, 124] on div at bounding box center [211, 120] width 194 height 25
click at [342, 127] on input "*" at bounding box center [337, 120] width 35 height 29
type input "**"
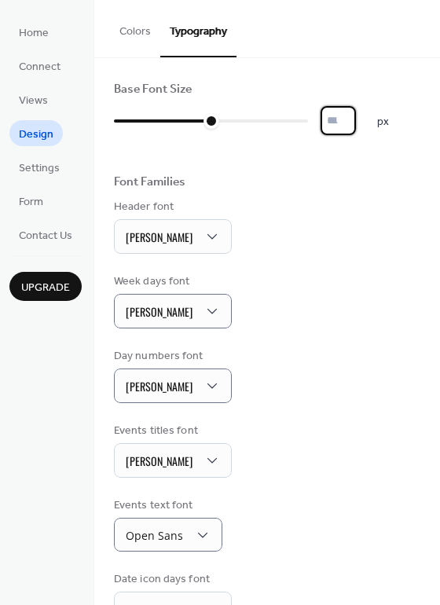
click at [243, 315] on div "Week days font Oswald" at bounding box center [267, 300] width 306 height 55
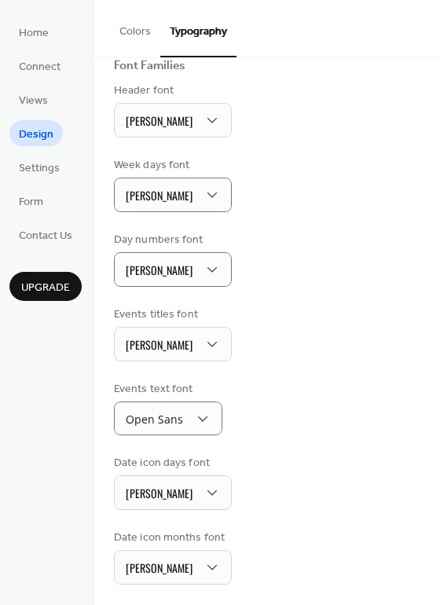
scroll to position [119, 0]
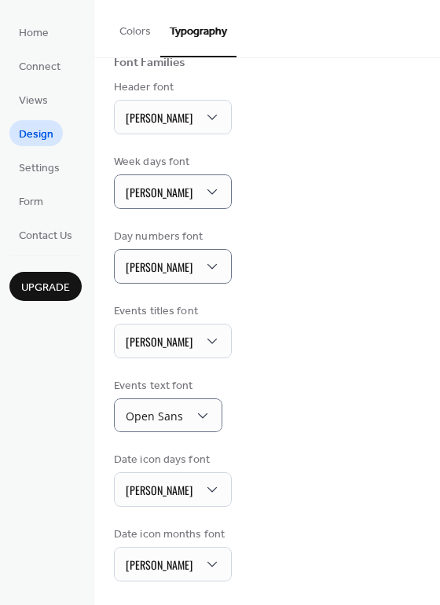
click at [145, 32] on button "Colors" at bounding box center [135, 28] width 50 height 56
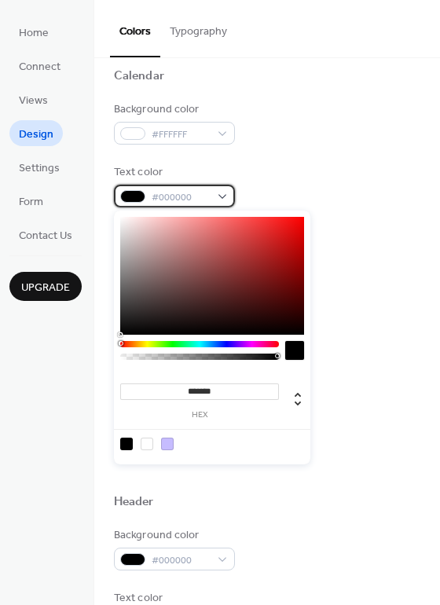
click at [206, 195] on span "#000000" at bounding box center [181, 197] width 58 height 16
click at [125, 441] on div at bounding box center [126, 443] width 13 height 13
click at [264, 391] on input "*******" at bounding box center [199, 391] width 159 height 16
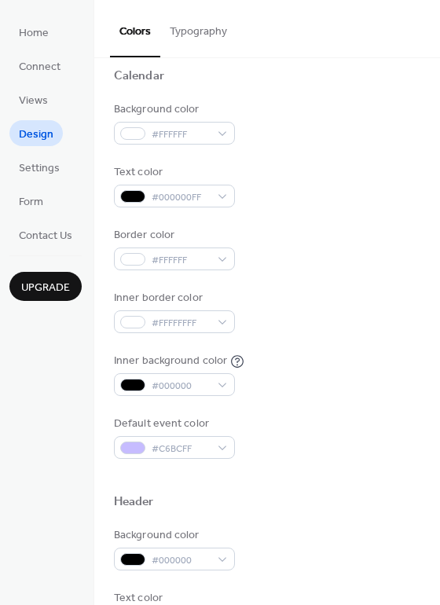
click at [357, 292] on div "Inner border color #FFFFFFFF" at bounding box center [267, 311] width 306 height 43
click at [207, 192] on span "#000000FF" at bounding box center [181, 197] width 58 height 16
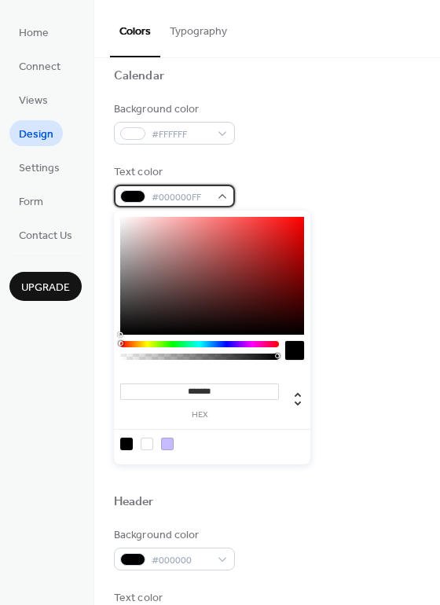
click at [203, 195] on span "#000000FF" at bounding box center [181, 197] width 58 height 16
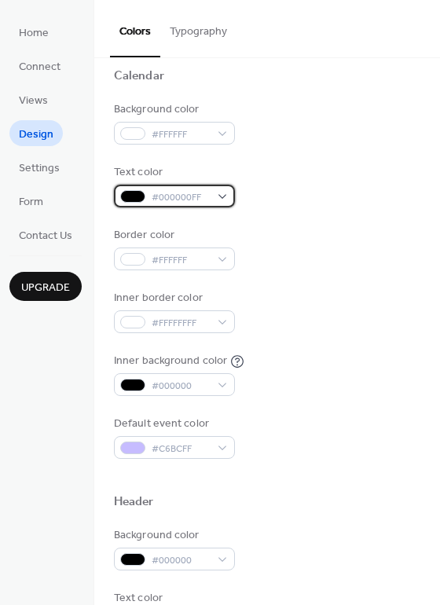
click at [192, 196] on span "#000000FF" at bounding box center [181, 197] width 58 height 16
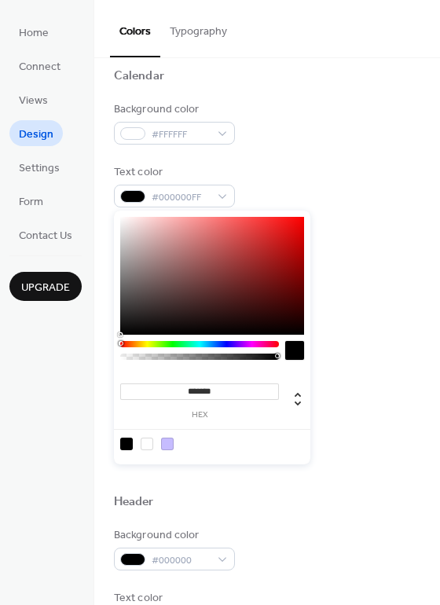
click at [199, 418] on label "hex" at bounding box center [199, 415] width 159 height 9
click at [199, 400] on input "*******" at bounding box center [199, 391] width 159 height 16
click at [199, 415] on label "hex" at bounding box center [199, 415] width 159 height 9
click at [199, 400] on input "*******" at bounding box center [199, 391] width 159 height 16
click at [124, 444] on div at bounding box center [126, 443] width 13 height 13
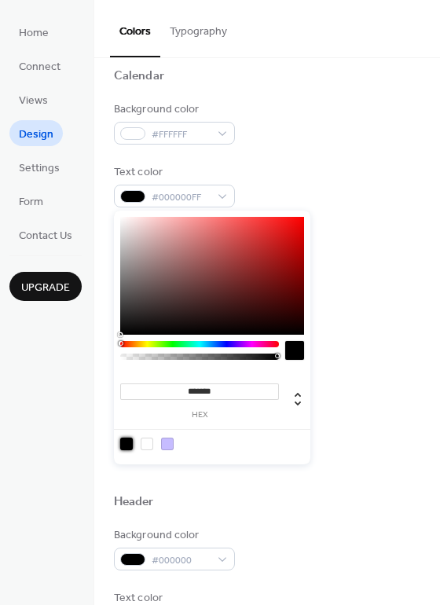
click at [124, 444] on div at bounding box center [126, 443] width 13 height 13
click at [294, 174] on div "Text color #000000FF" at bounding box center [267, 185] width 306 height 43
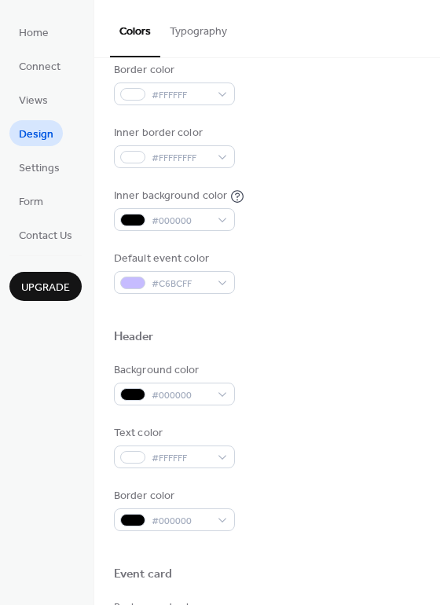
scroll to position [298, 0]
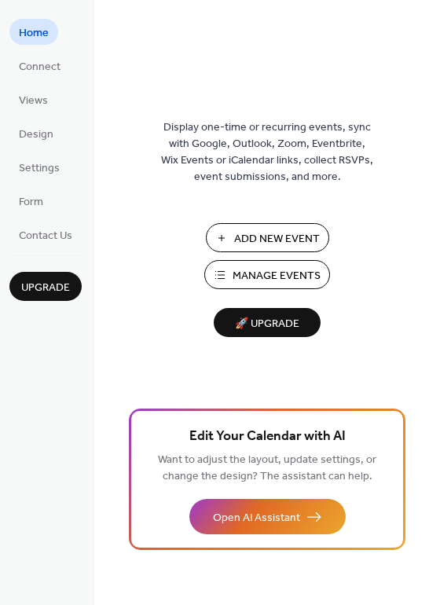
click at [283, 274] on span "Manage Events" at bounding box center [276, 276] width 88 height 16
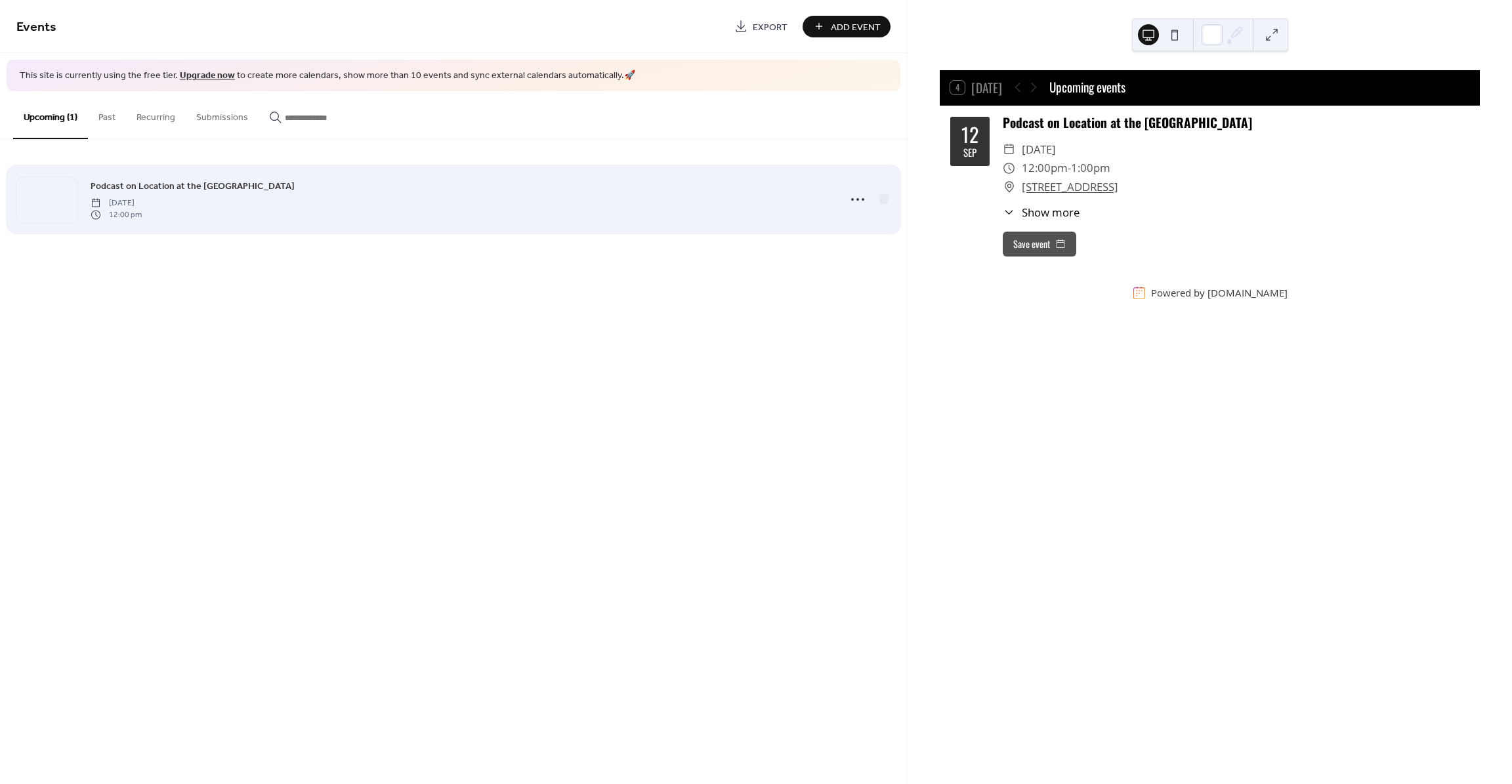
click at [361, 202] on div "Podcast on Location at the Sizzler Friday, September 12, 2025 12:00 pm" at bounding box center [461, 200] width 741 height 42
click at [858, 198] on circle at bounding box center [858, 199] width 3 height 3
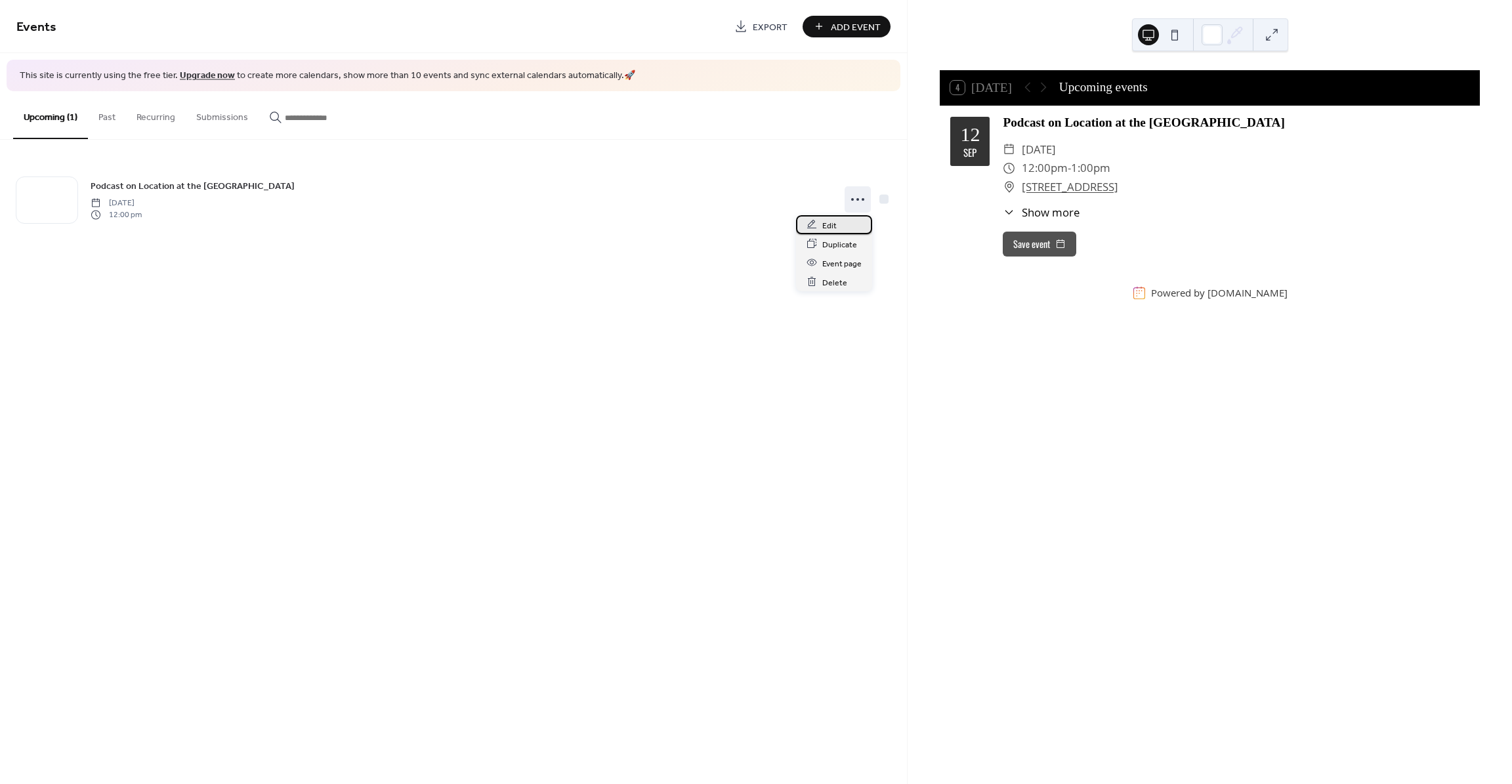
click at [827, 223] on span "Edit" at bounding box center [829, 226] width 14 height 13
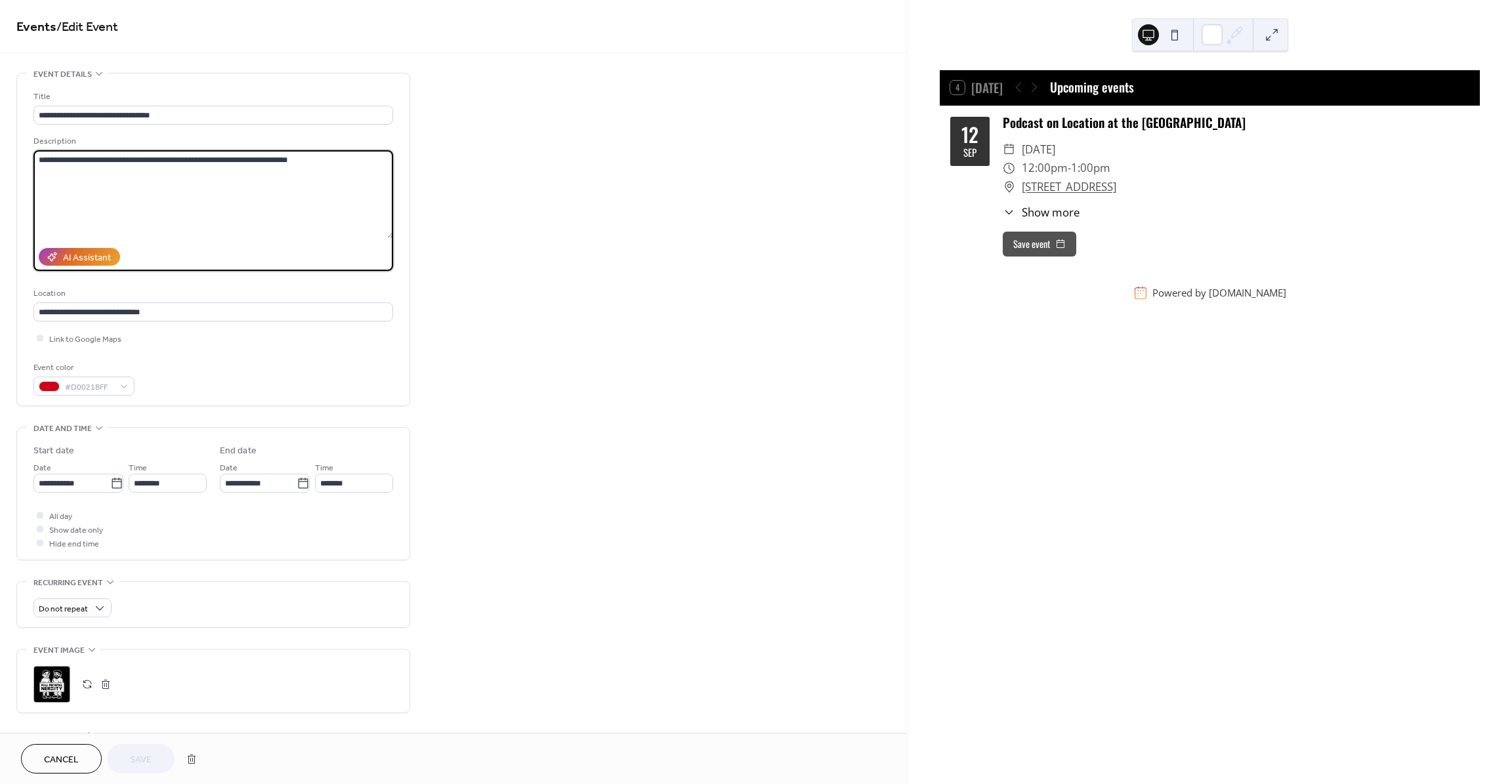
click at [206, 157] on textarea "**********" at bounding box center [213, 194] width 359 height 88
click at [204, 206] on textarea "**********" at bounding box center [213, 194] width 359 height 88
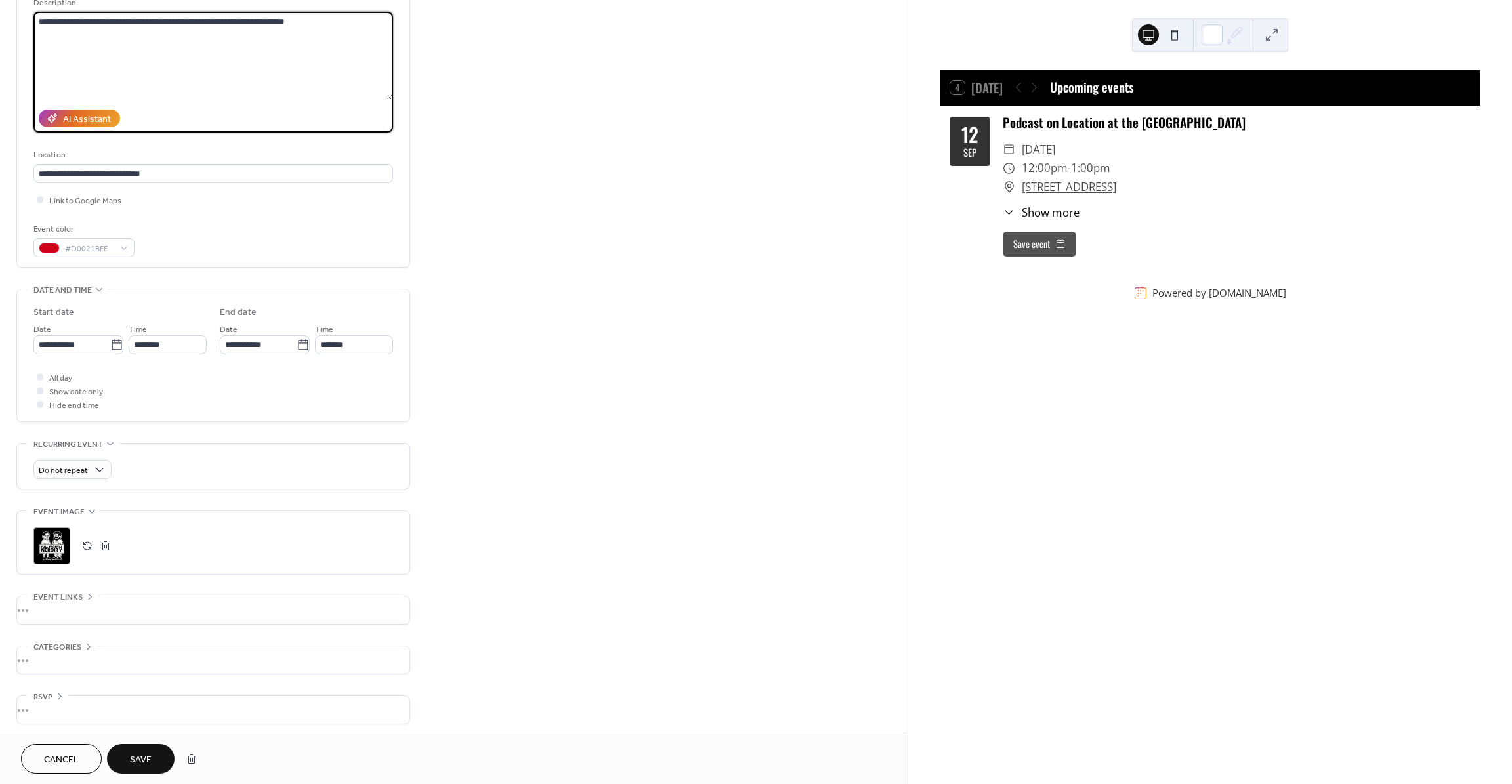
scroll to position [143, 0]
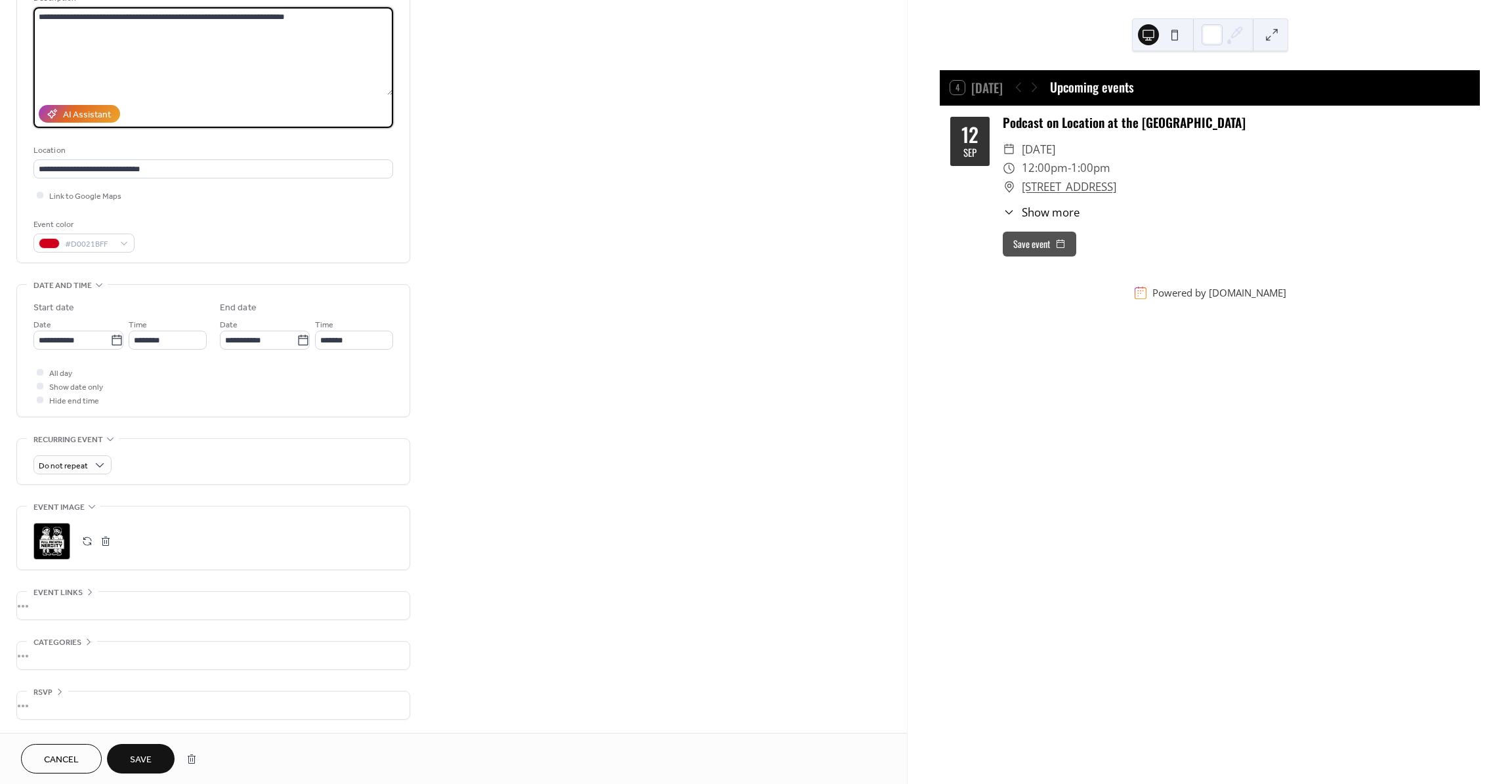
type textarea "**********"
click at [145, 761] on span "Save" at bounding box center [140, 761] width 22 height 13
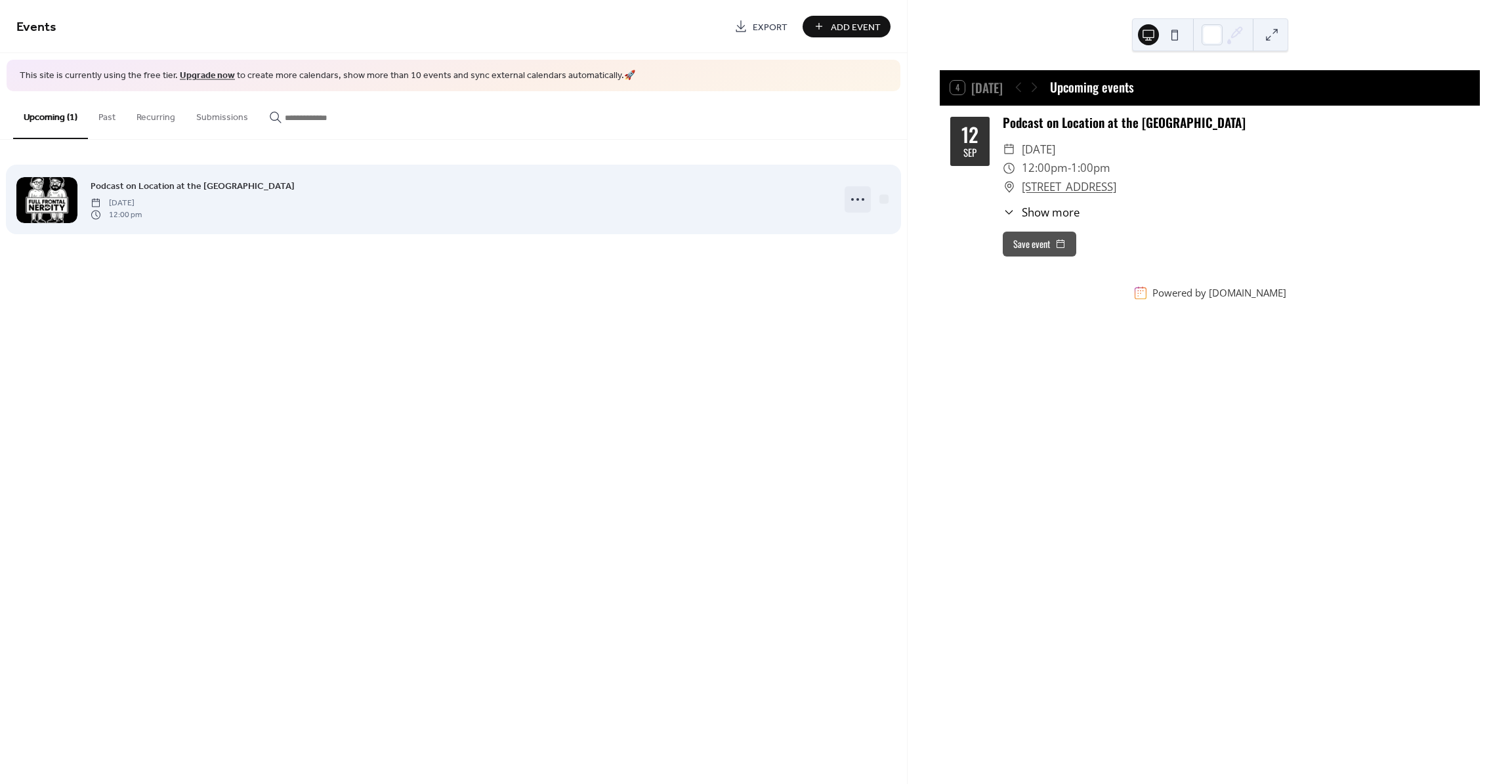
click at [858, 200] on circle at bounding box center [858, 199] width 3 height 3
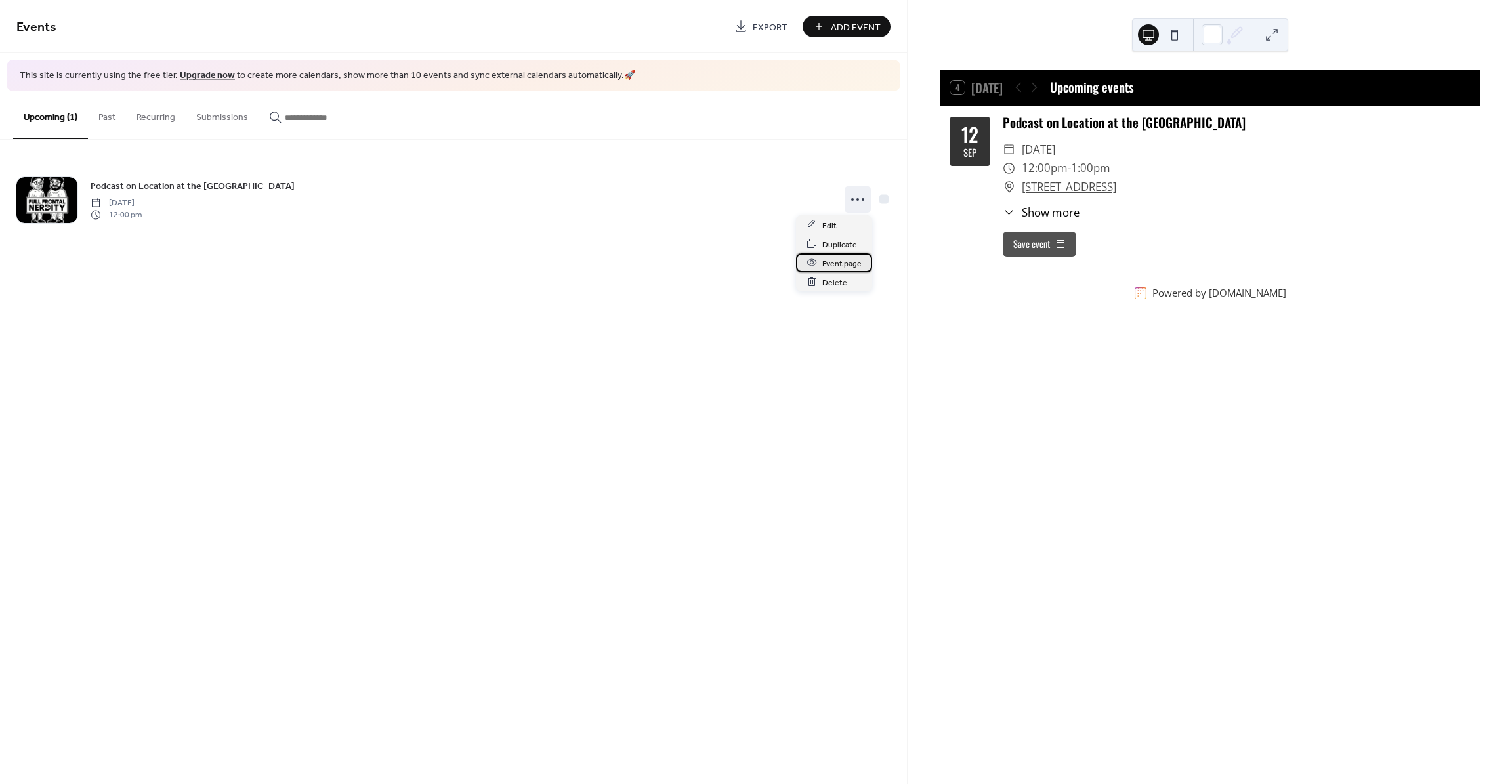
click at [833, 263] on span "Event page" at bounding box center [842, 263] width 39 height 13
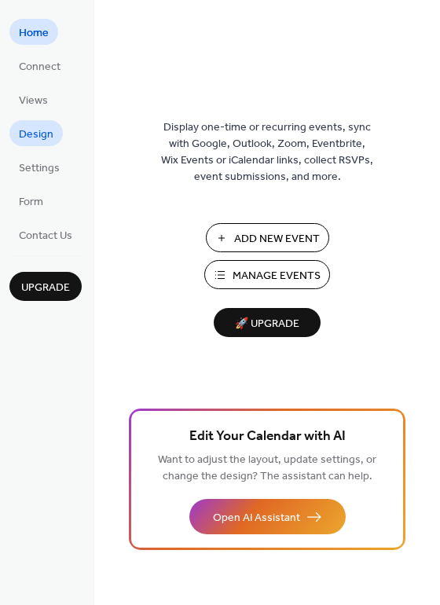
click at [36, 132] on span "Design" at bounding box center [36, 134] width 35 height 16
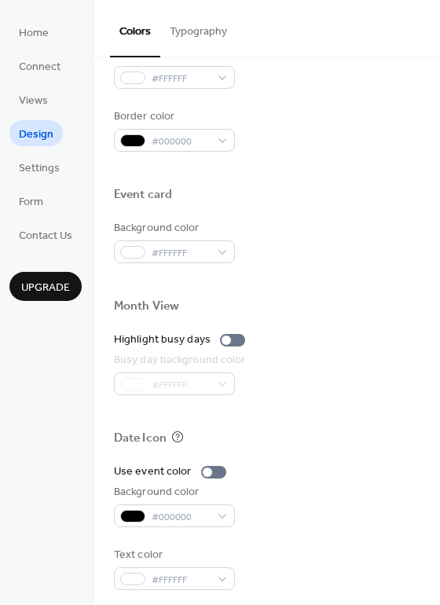
scroll to position [672, 0]
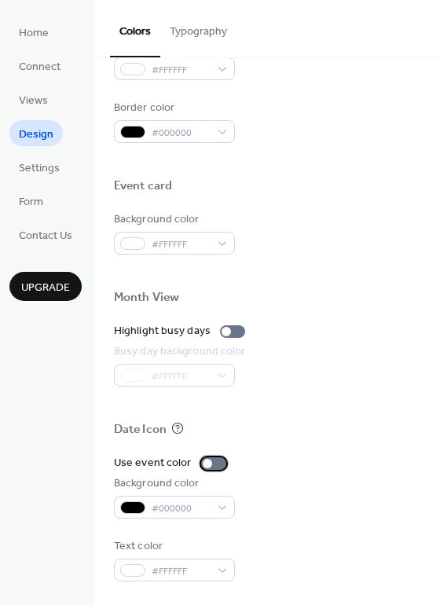
click at [213, 463] on div at bounding box center [213, 463] width 25 height 13
click at [215, 464] on div at bounding box center [219, 463] width 9 height 9
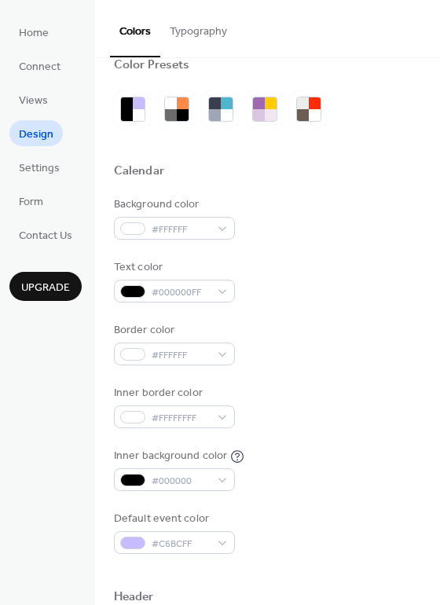
scroll to position [0, 0]
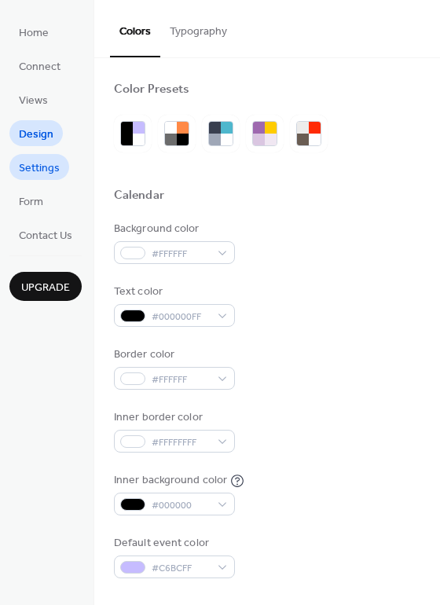
click at [41, 166] on span "Settings" at bounding box center [39, 168] width 41 height 16
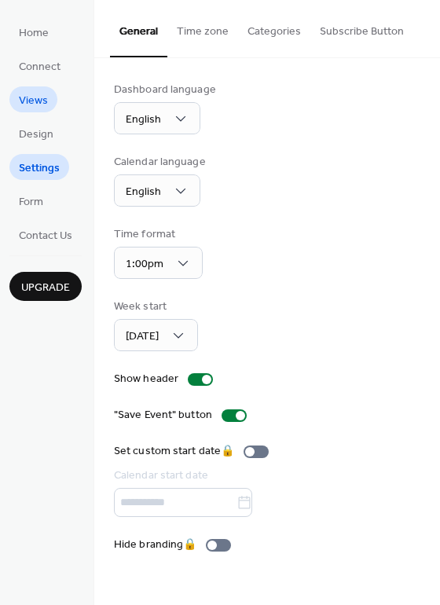
click at [32, 95] on span "Views" at bounding box center [33, 101] width 29 height 16
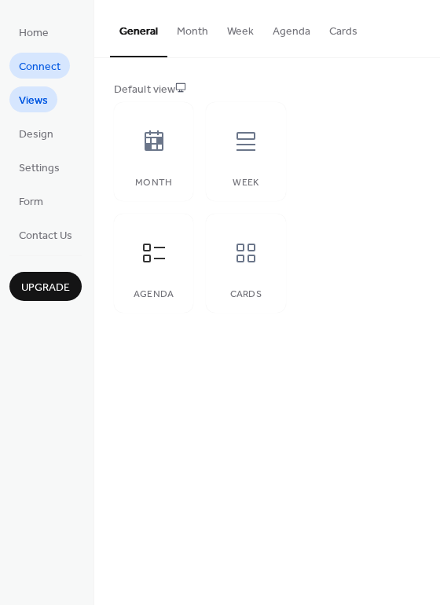
click at [31, 69] on span "Connect" at bounding box center [40, 67] width 42 height 16
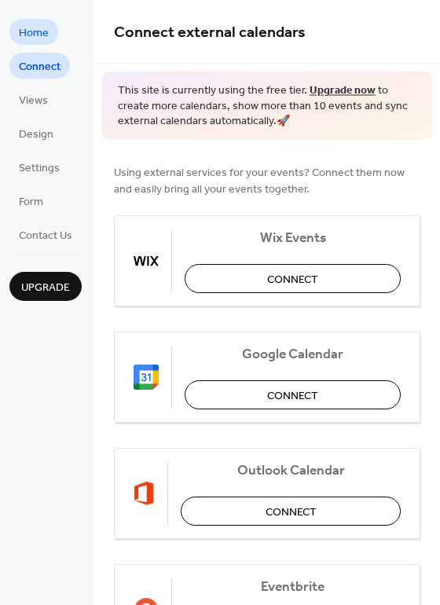
click at [36, 37] on span "Home" at bounding box center [34, 33] width 30 height 16
